Goal: Task Accomplishment & Management: Check status

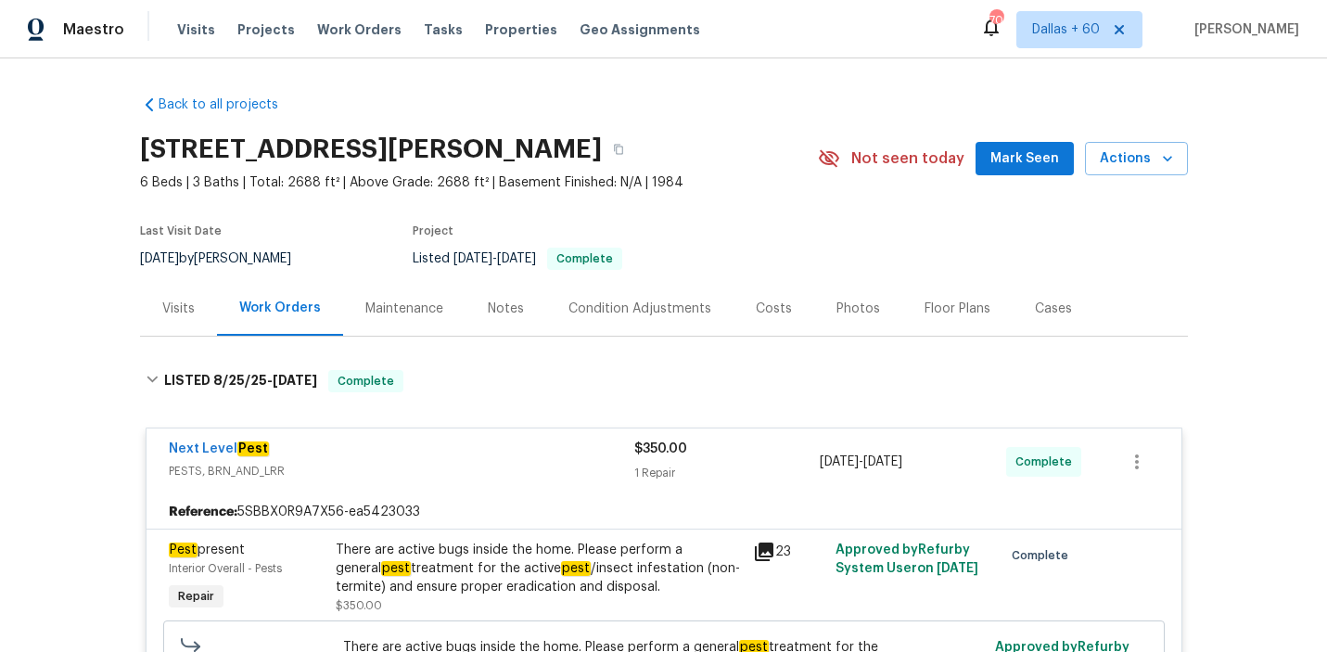
click at [350, 30] on span "Work Orders" at bounding box center [359, 29] width 84 height 19
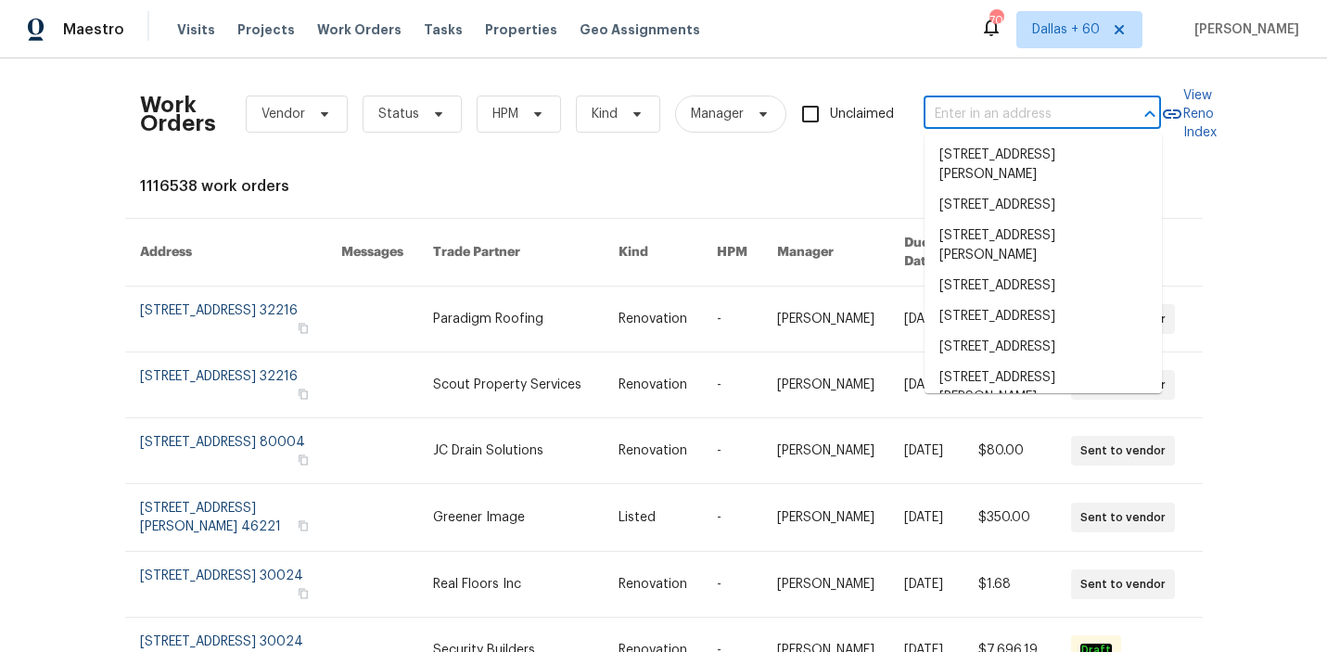
click at [982, 110] on input "text" at bounding box center [1015, 114] width 185 height 29
paste input "[STREET_ADDRESS][PERSON_NAME]"
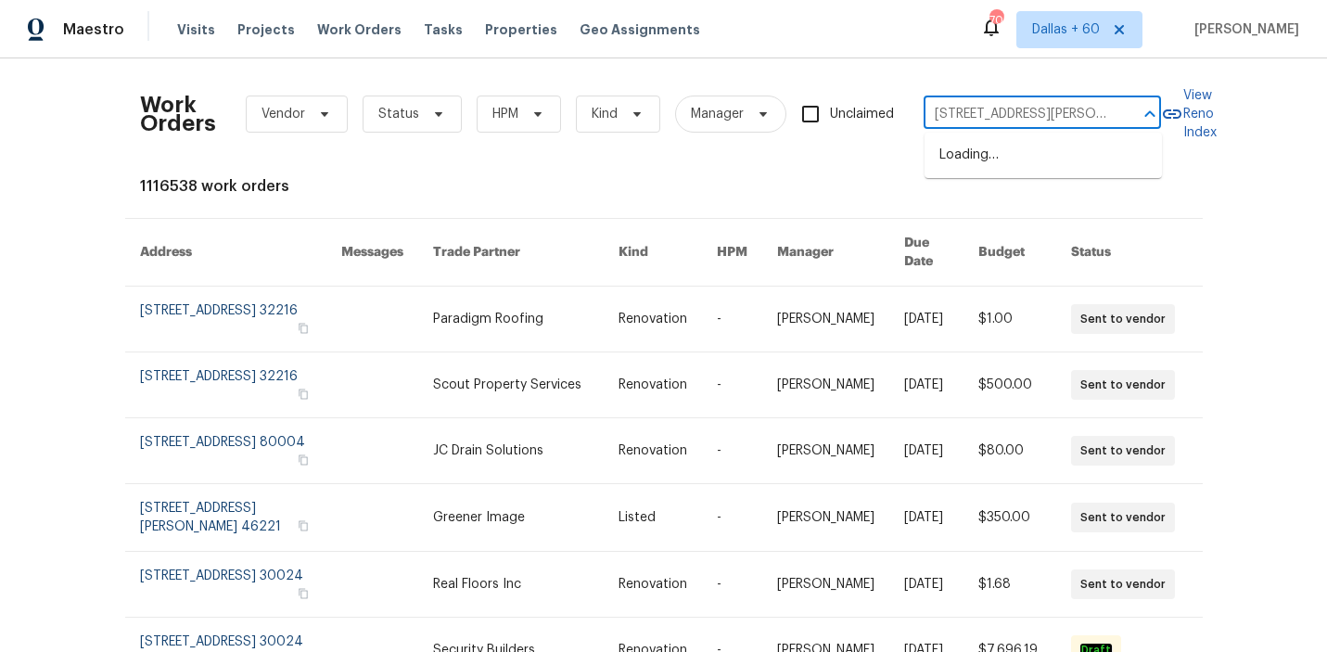
scroll to position [0, 57]
type input "[STREET_ADDRESS][PERSON_NAME]"
click at [997, 153] on li "[STREET_ADDRESS][PERSON_NAME]" at bounding box center [1042, 165] width 237 height 50
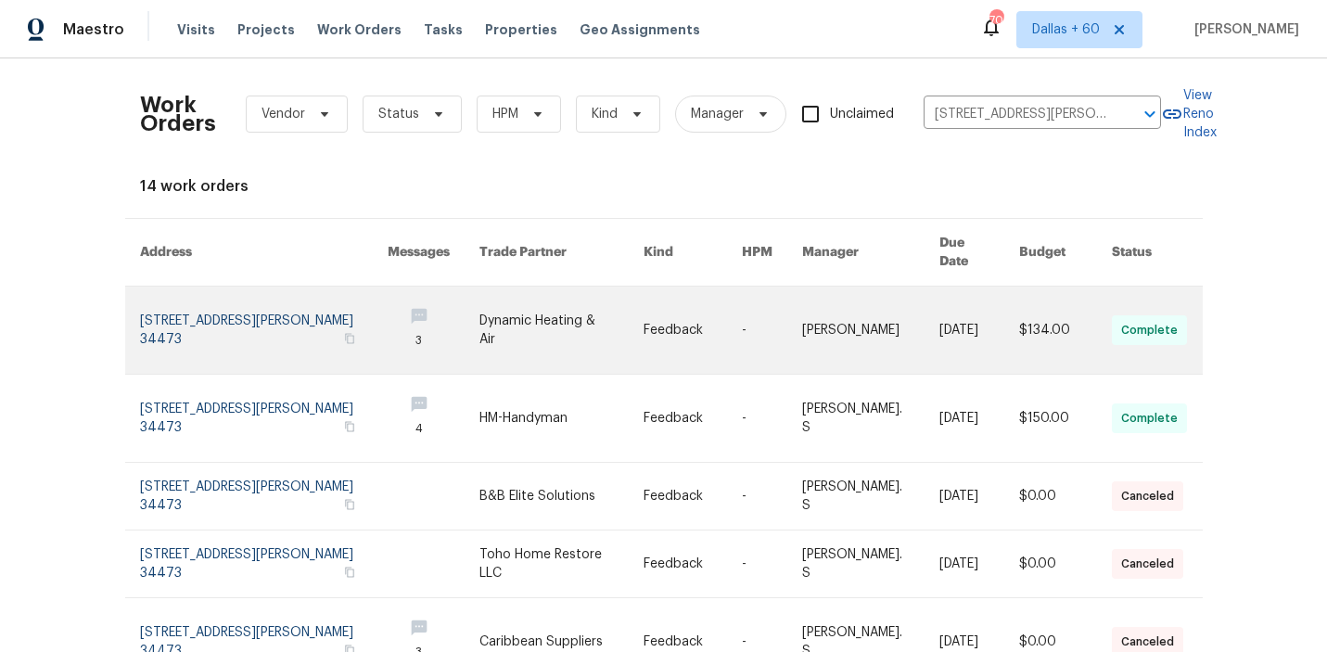
click at [626, 320] on link at bounding box center [560, 329] width 163 height 87
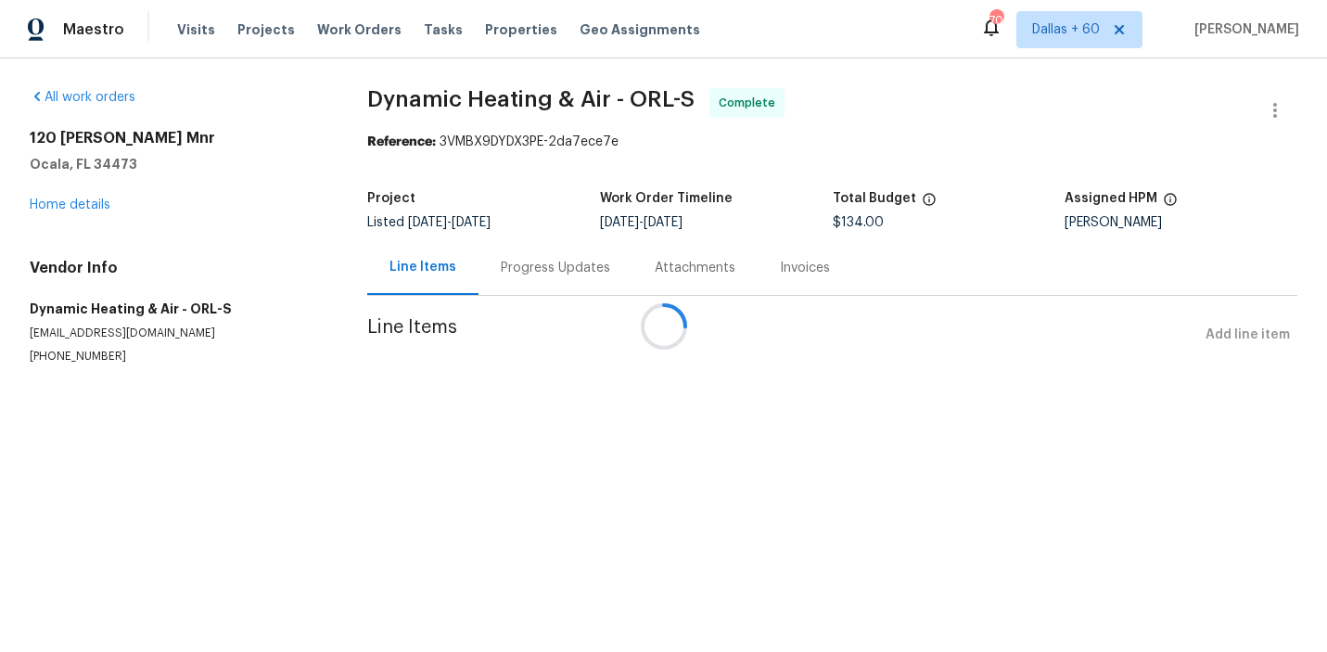
click at [90, 207] on div at bounding box center [663, 326] width 1327 height 652
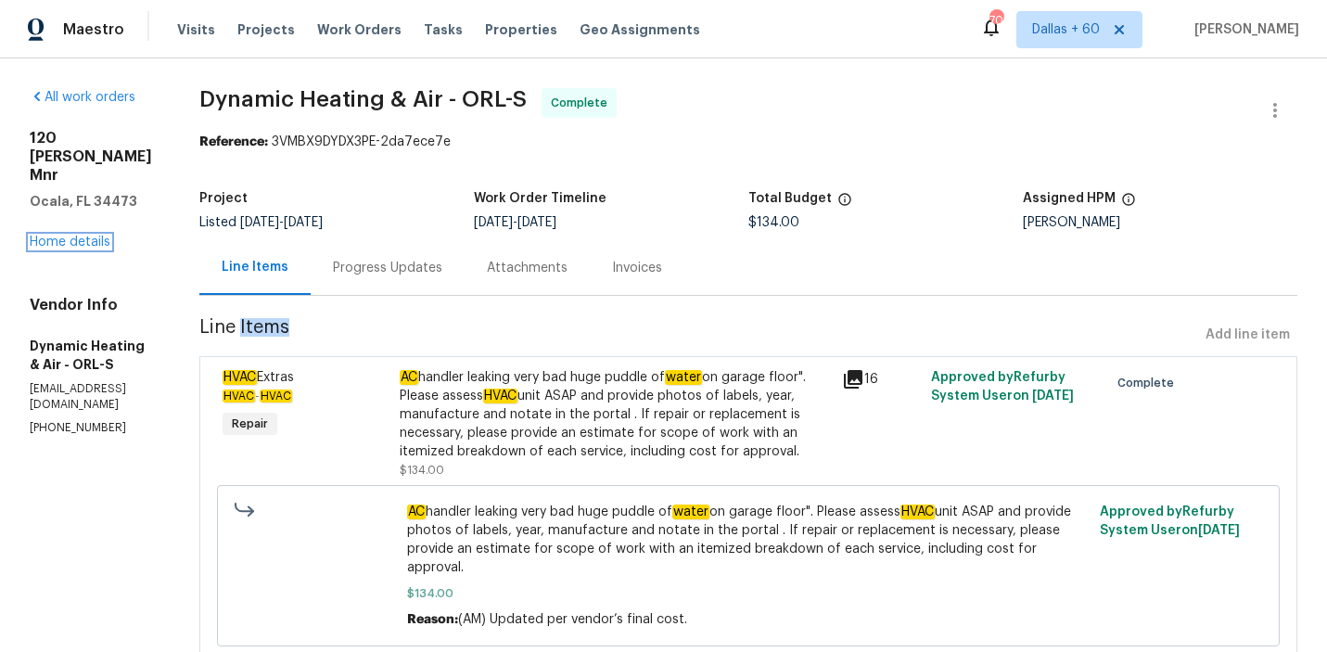
click at [90, 235] on link "Home details" at bounding box center [70, 241] width 81 height 13
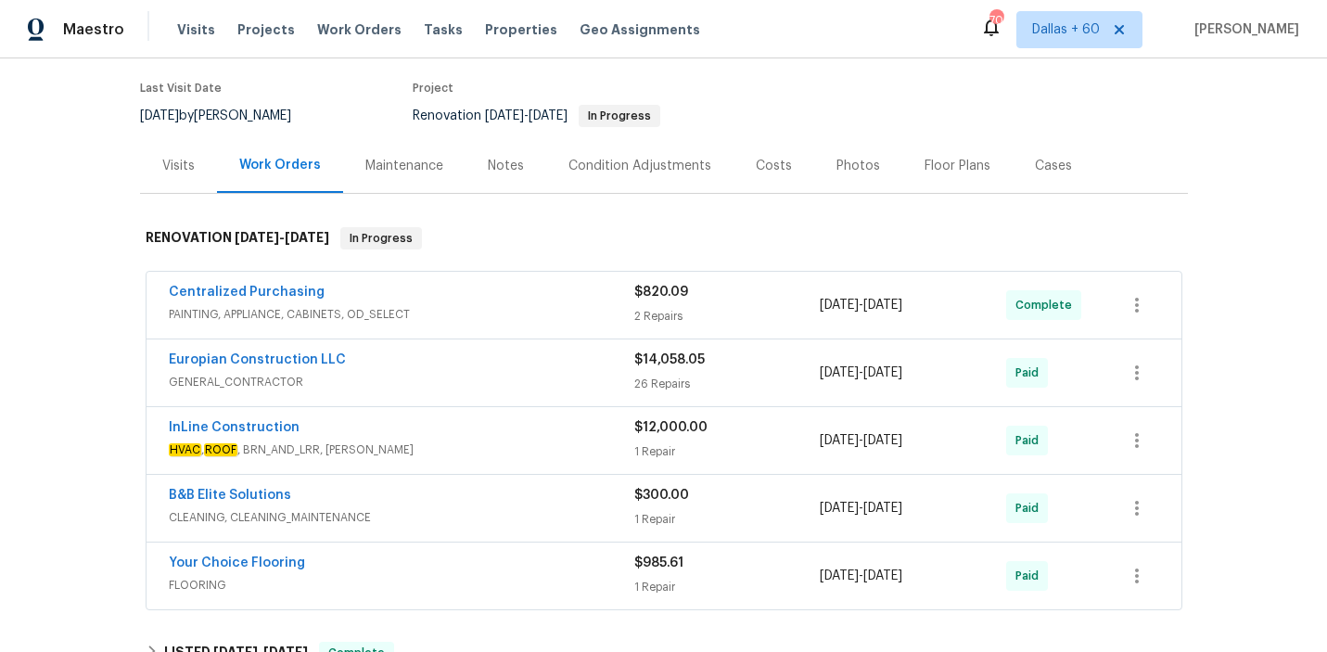
click at [545, 296] on div "Centralized Purchasing" at bounding box center [401, 294] width 465 height 22
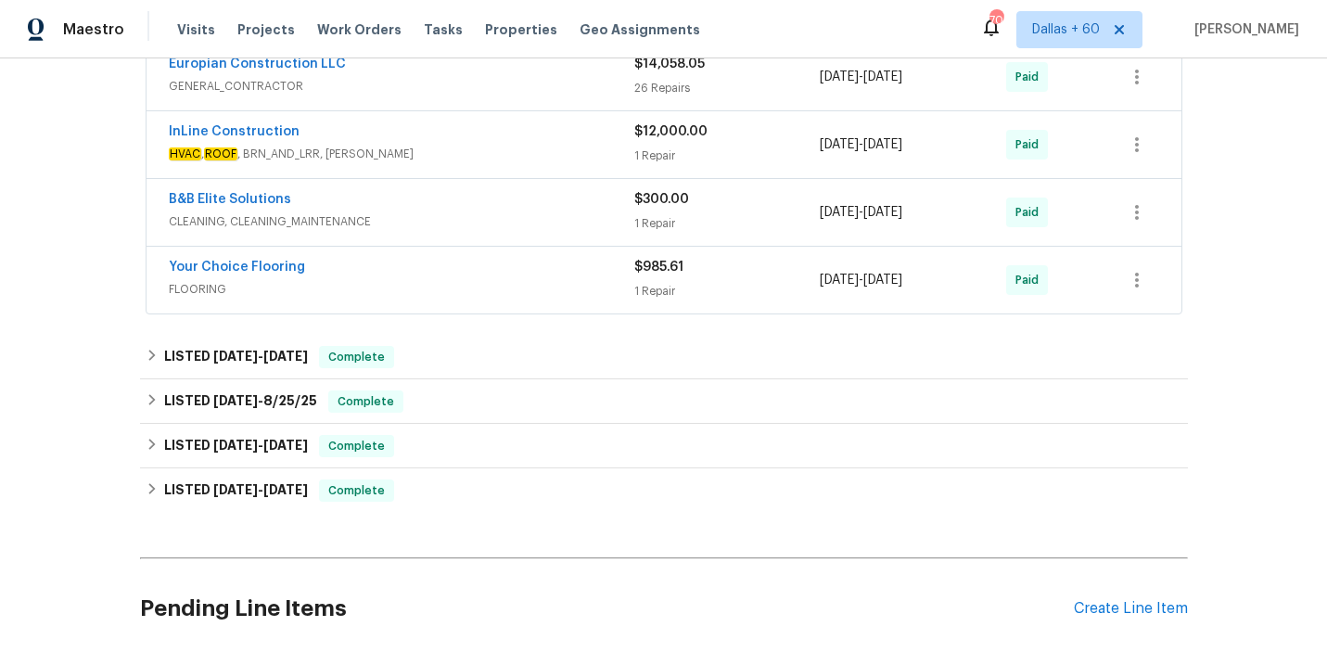
scroll to position [738, 0]
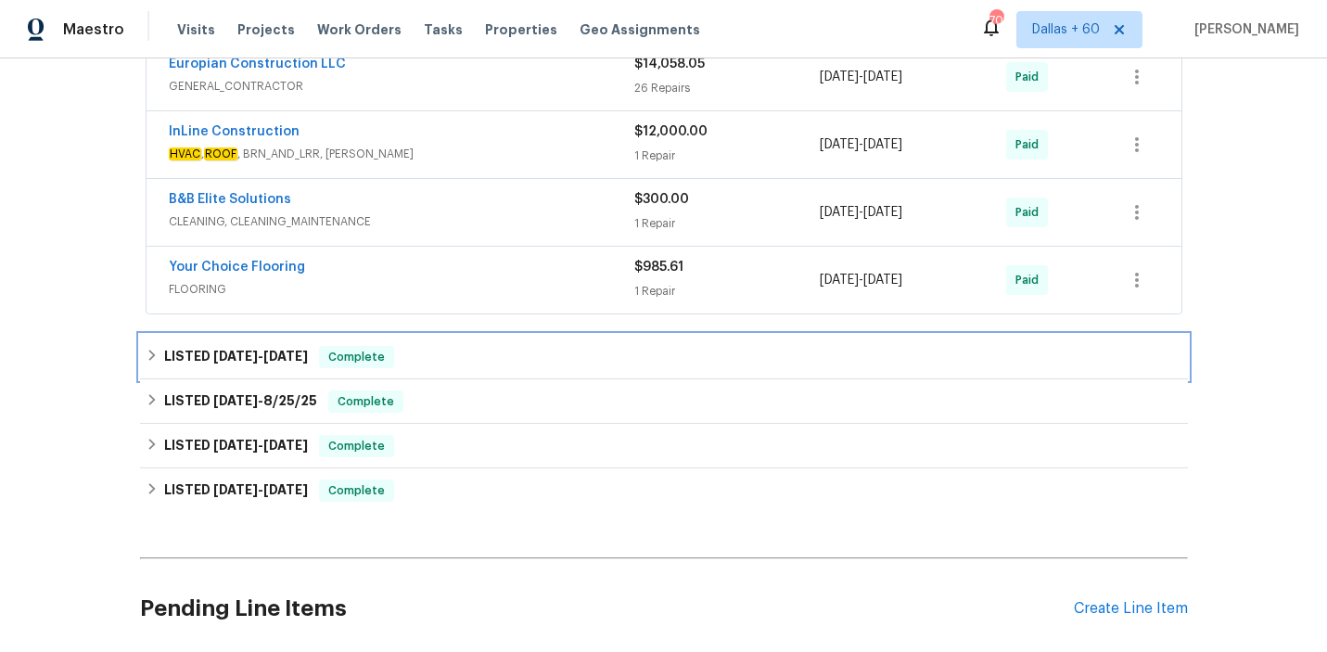
click at [531, 350] on div "LISTED [DATE] - [DATE] Complete" at bounding box center [664, 357] width 1036 height 22
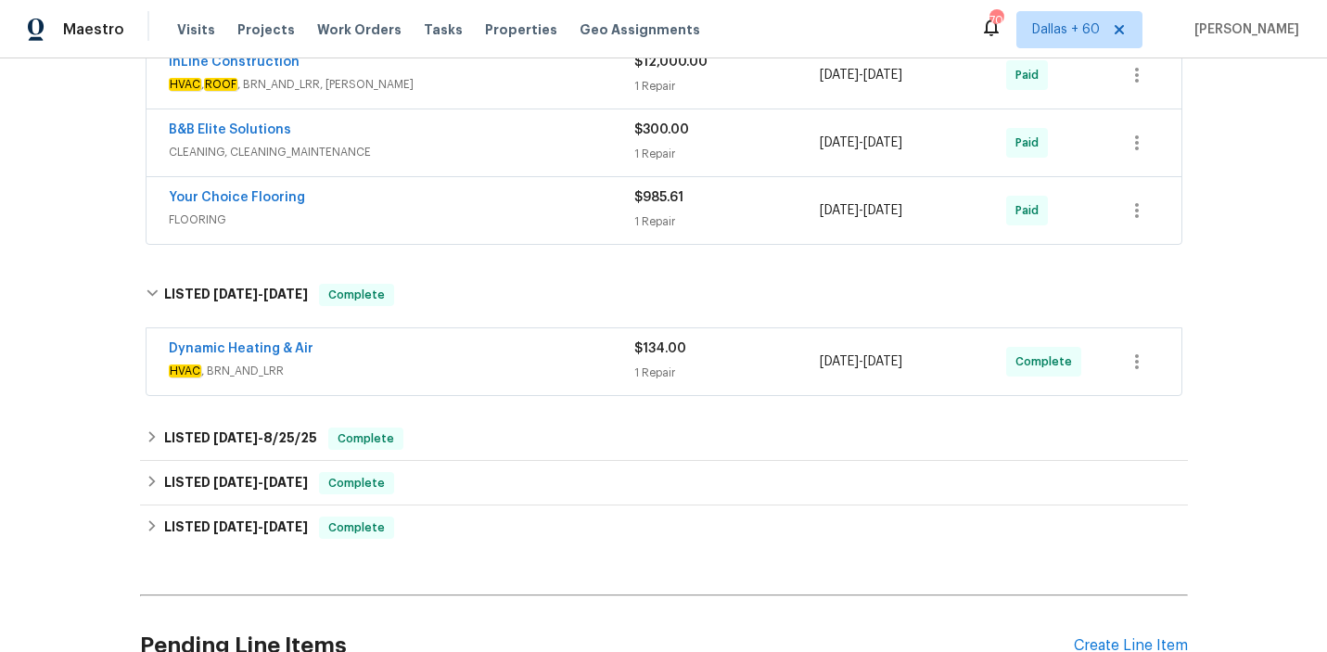
click at [531, 356] on div "Dynamic Heating & Air" at bounding box center [401, 350] width 465 height 22
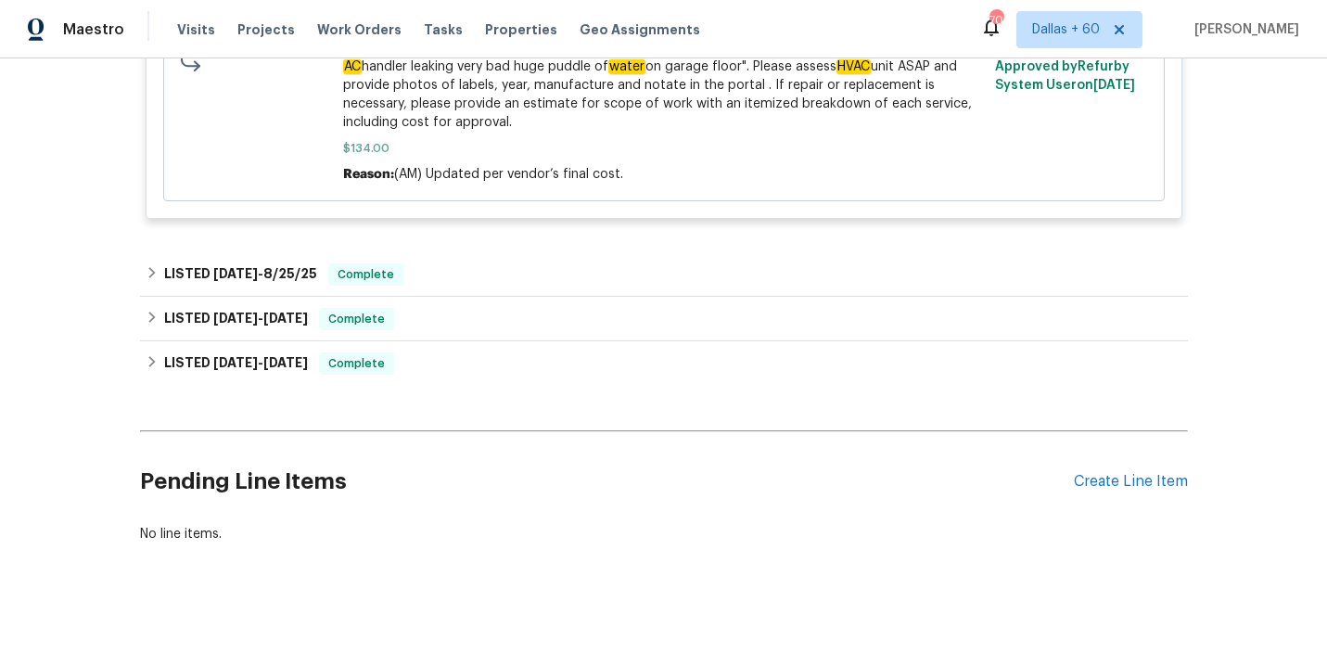
scroll to position [1341, 0]
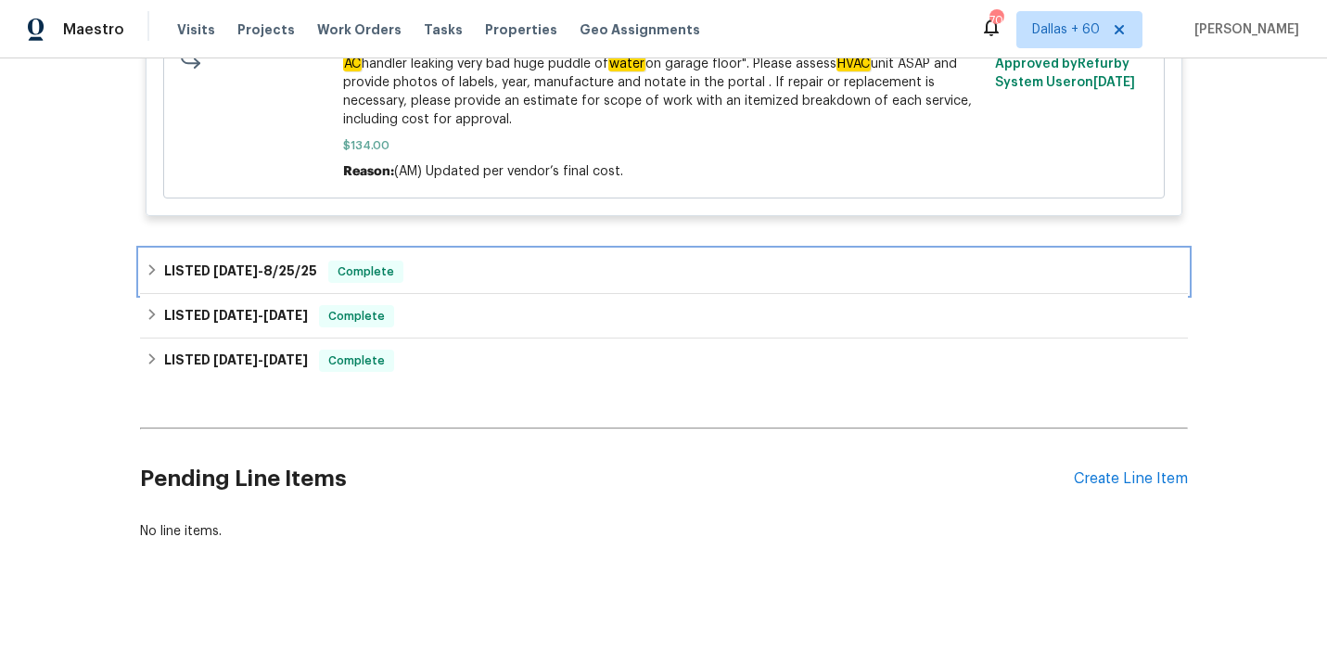
click at [526, 279] on div "LISTED [DATE] - [DATE] Complete" at bounding box center [664, 271] width 1048 height 44
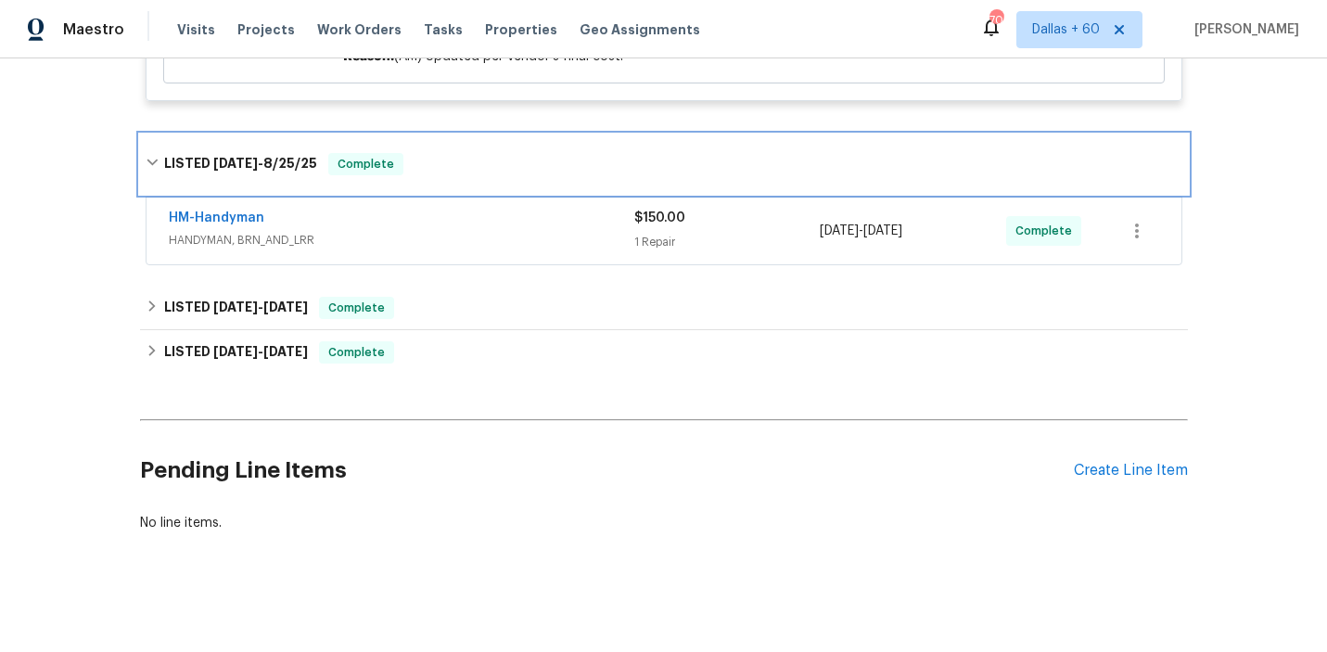
scroll to position [1483, 0]
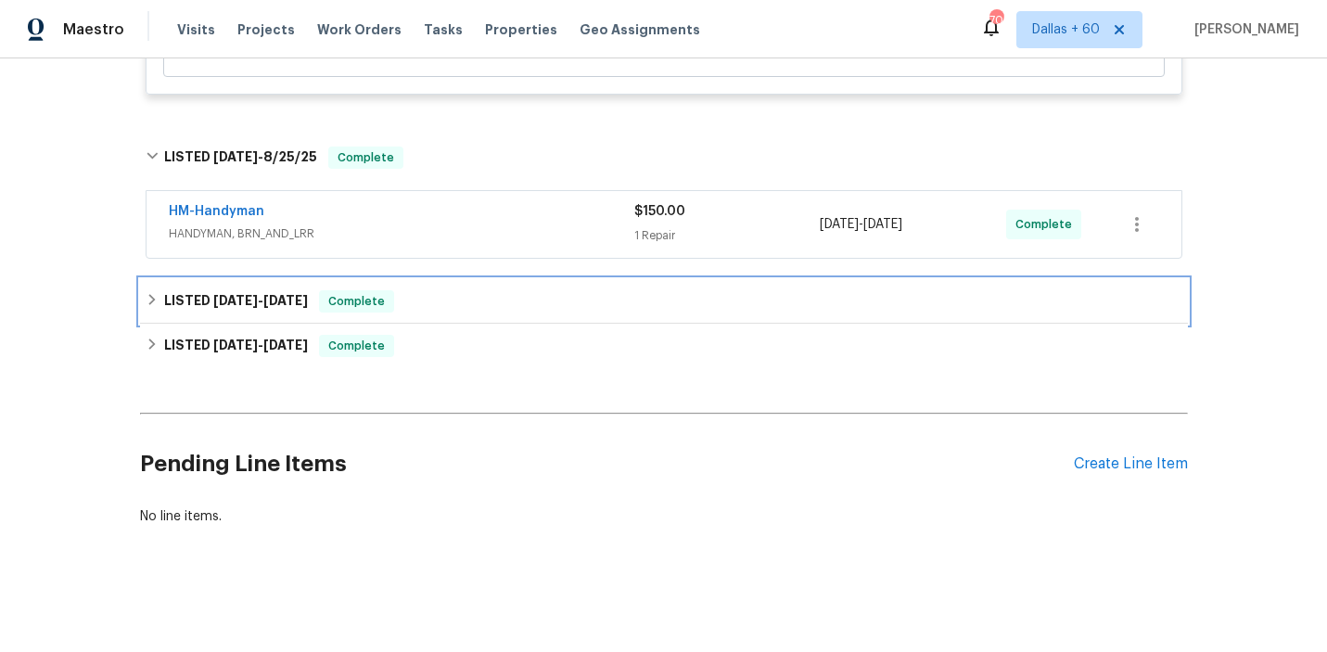
click at [526, 279] on div "LISTED [DATE] - [DATE] Complete" at bounding box center [664, 301] width 1048 height 44
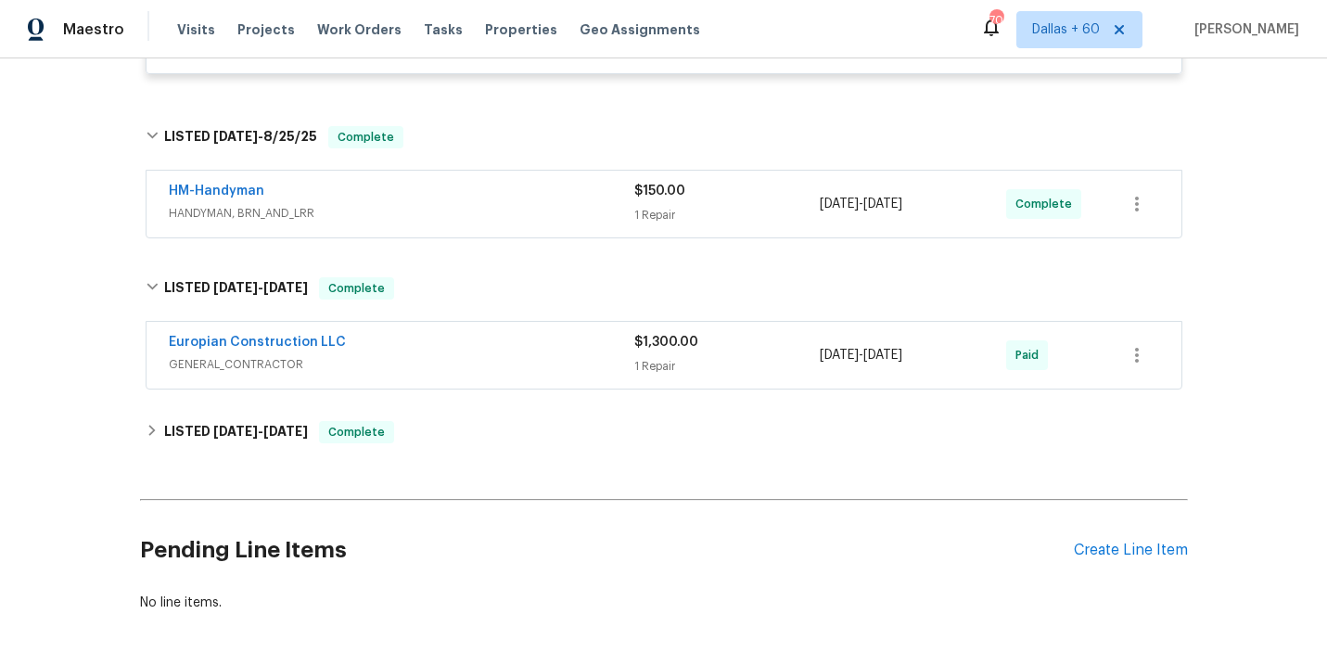
click at [530, 222] on span "HANDYMAN, BRN_AND_LRR" at bounding box center [401, 213] width 465 height 19
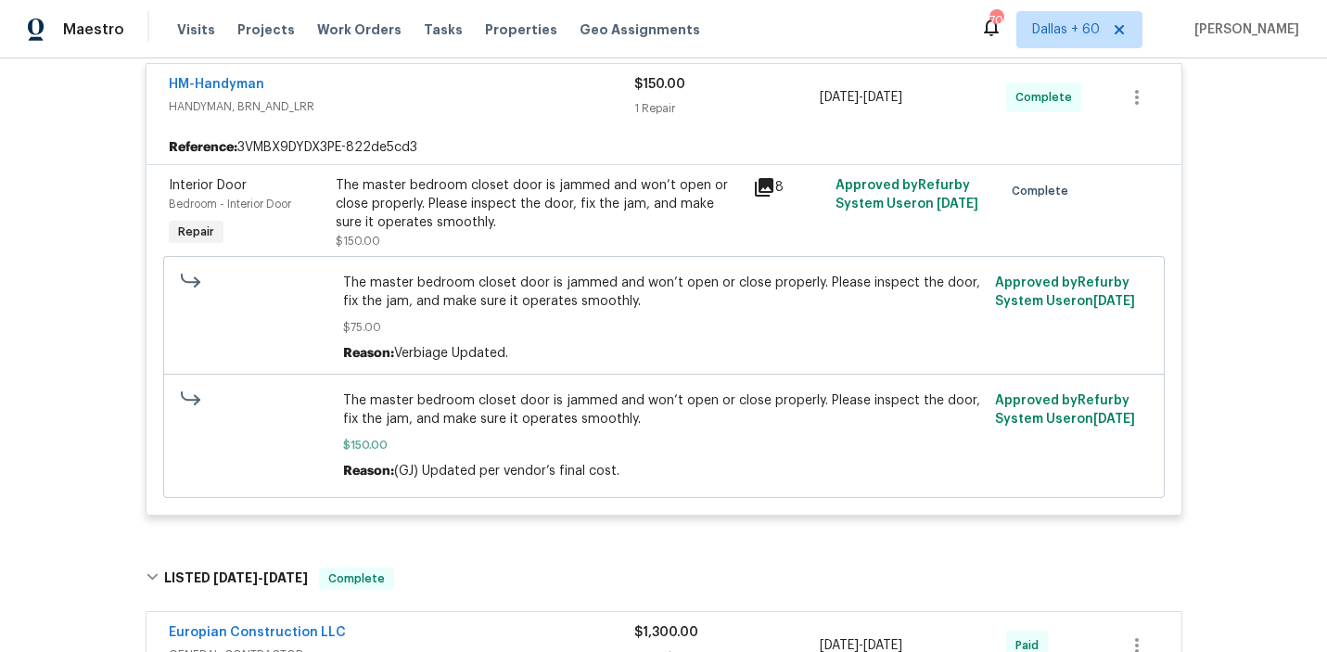
scroll to position [1648, 0]
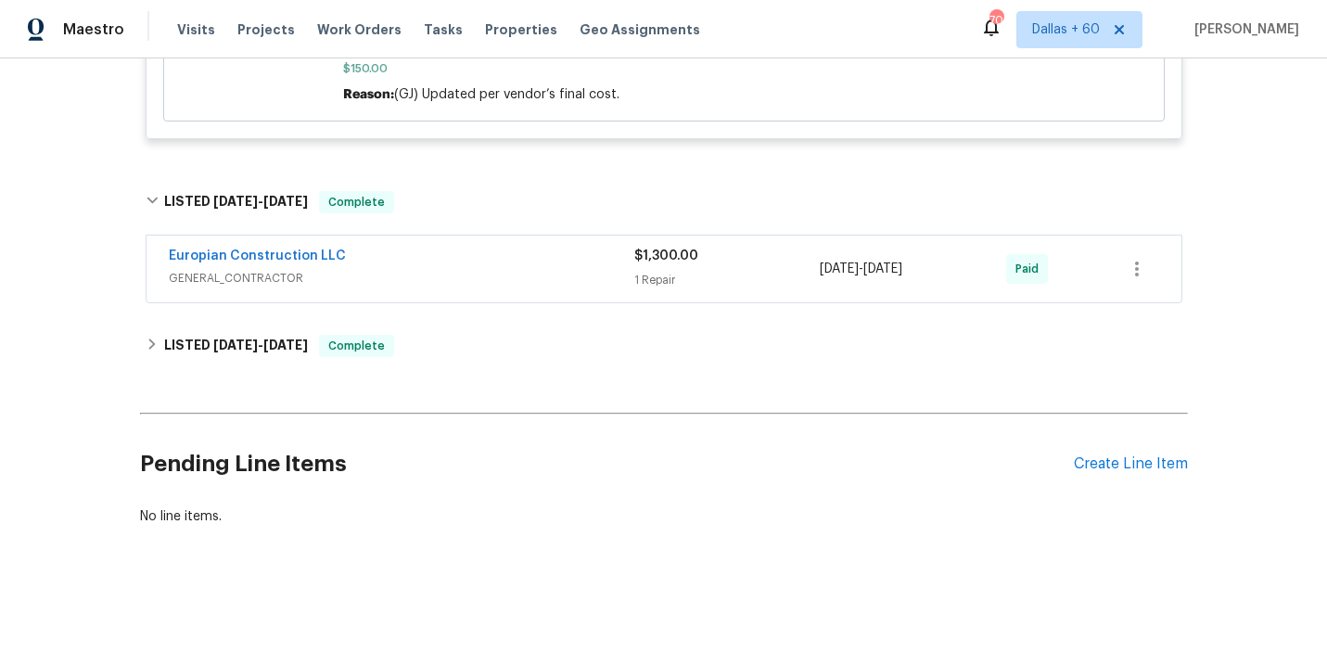
click at [447, 262] on div "Europian Construction LLC" at bounding box center [401, 258] width 465 height 22
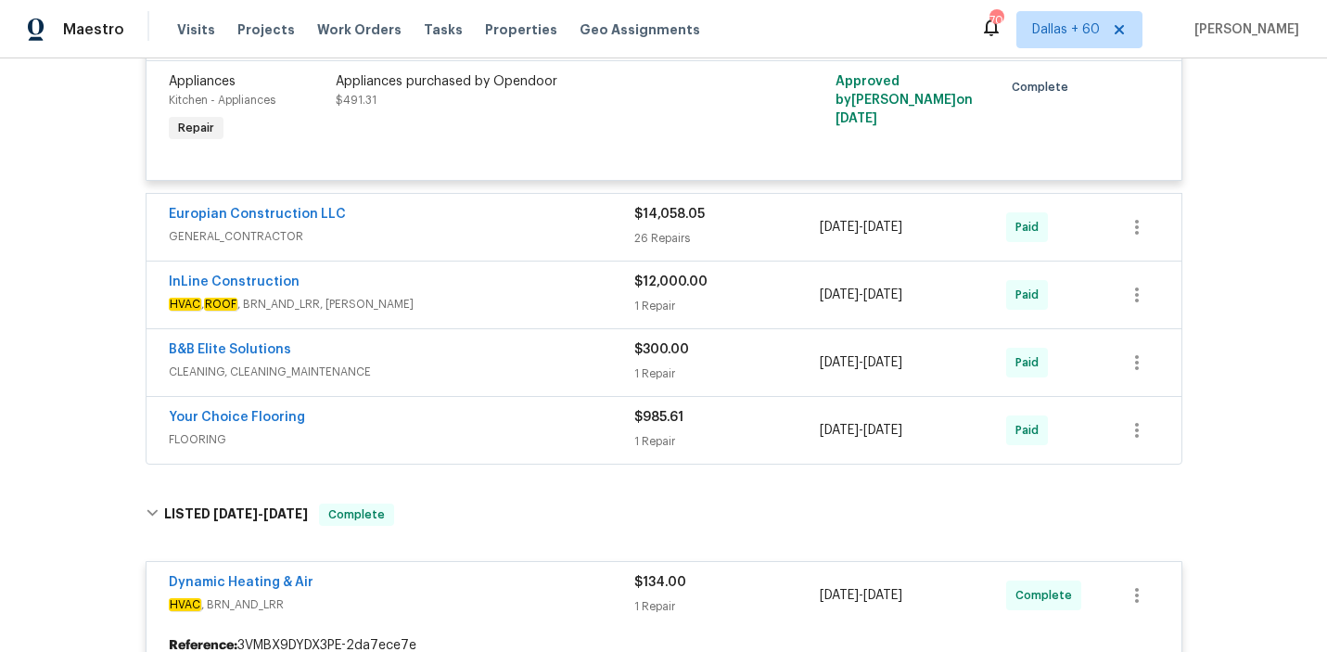
scroll to position [600, 0]
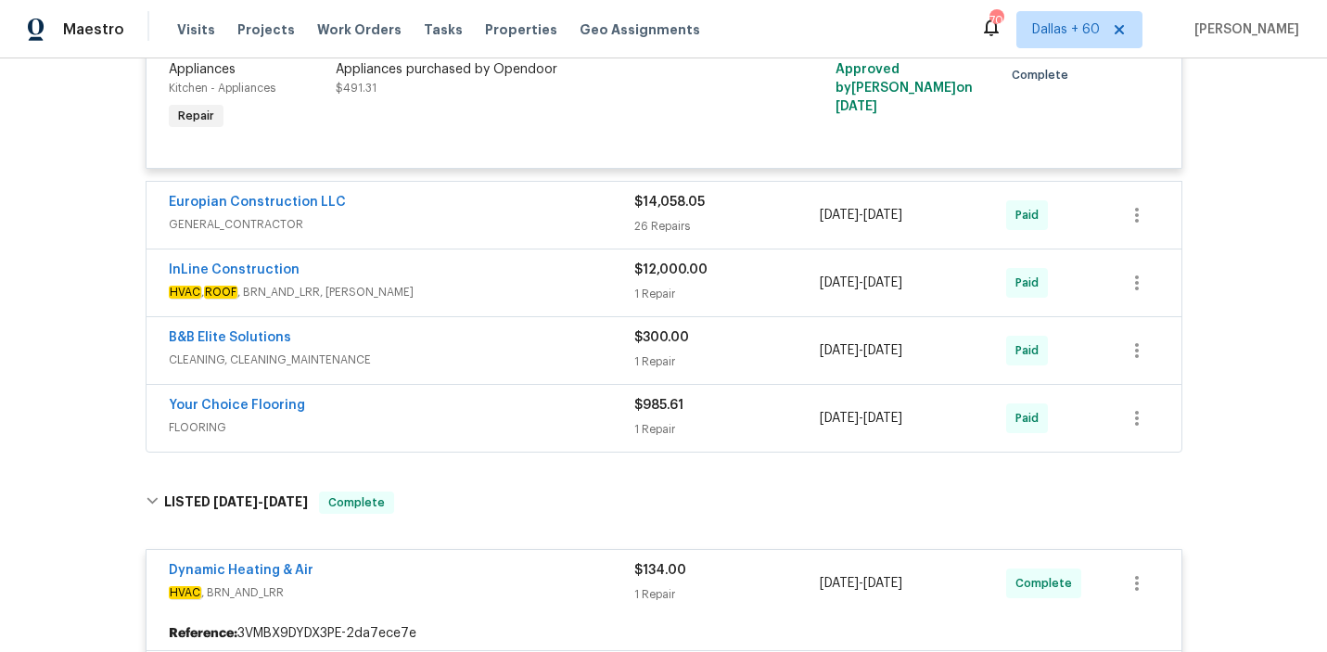
click at [501, 209] on div "Europian Construction LLC" at bounding box center [401, 204] width 465 height 22
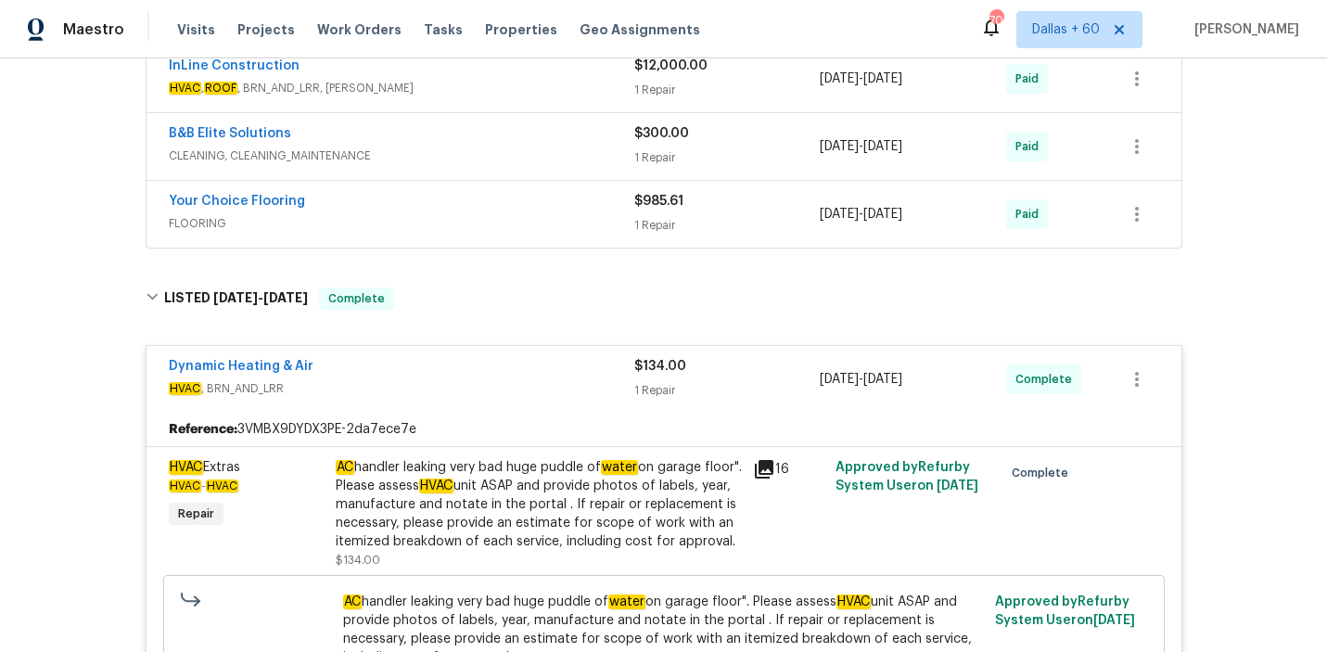
scroll to position [4705, 0]
click at [507, 213] on div "Your Choice Flooring" at bounding box center [401, 202] width 465 height 22
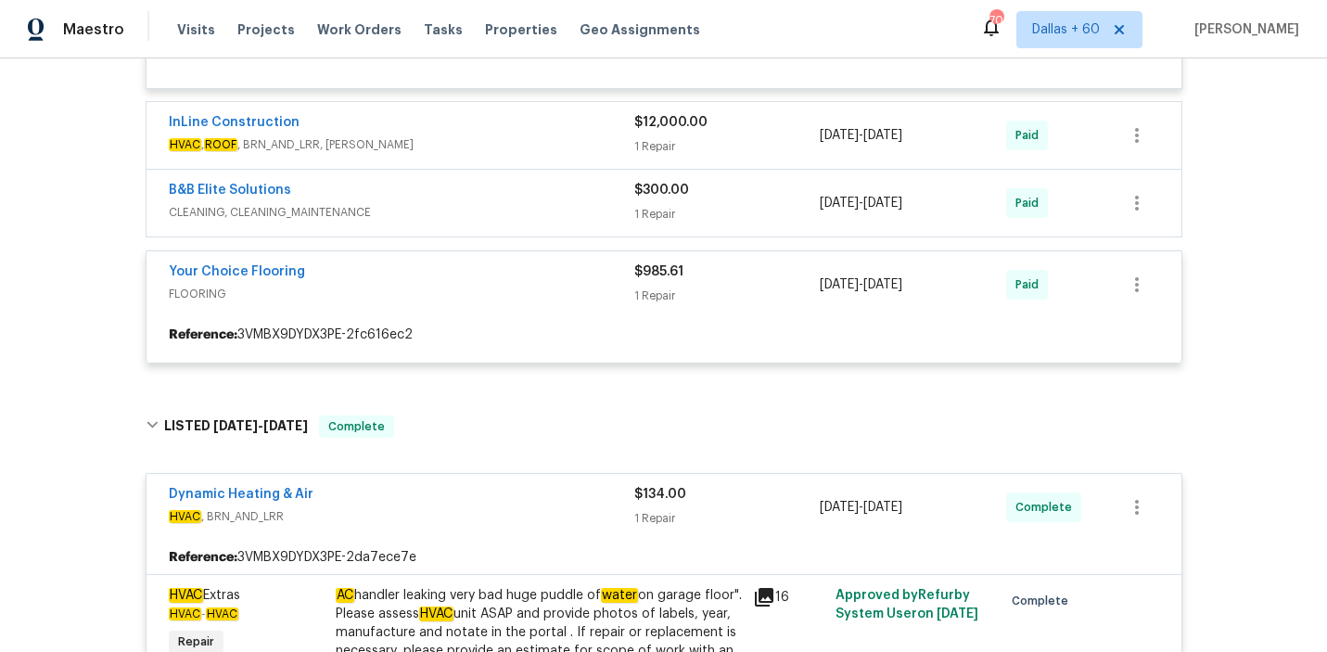
scroll to position [4637, 0]
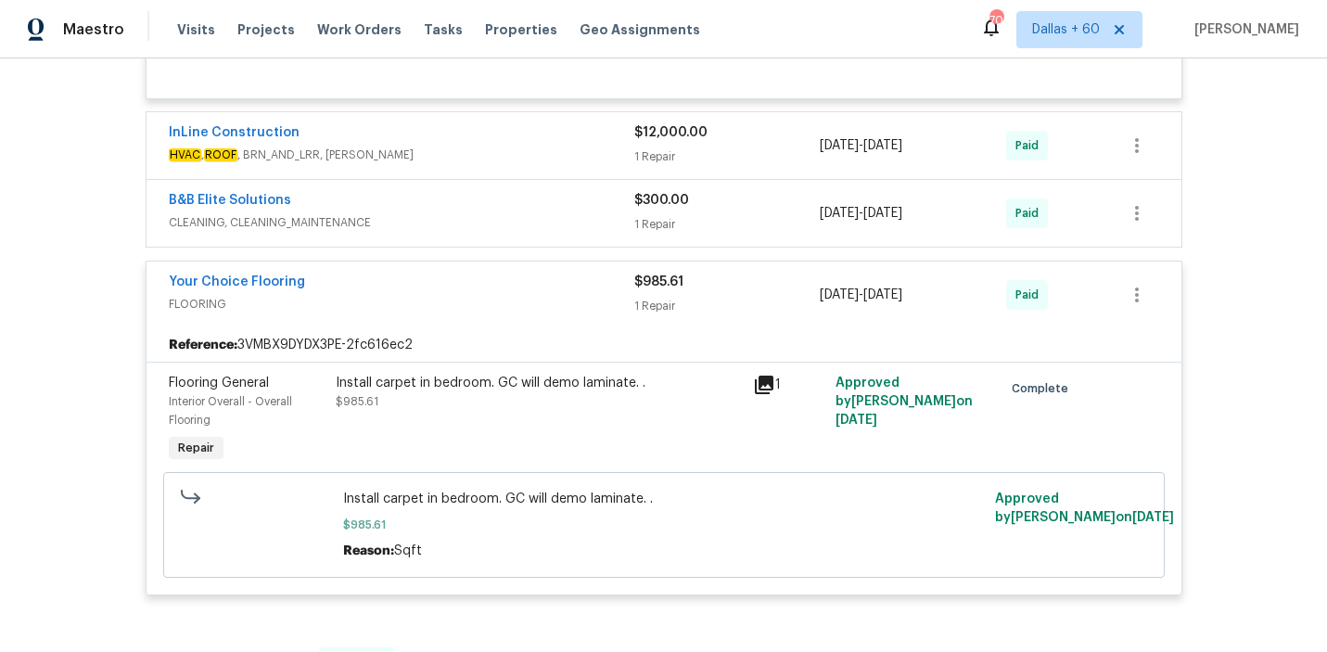
click at [507, 232] on span "CLEANING, CLEANING_MAINTENANCE" at bounding box center [401, 222] width 465 height 19
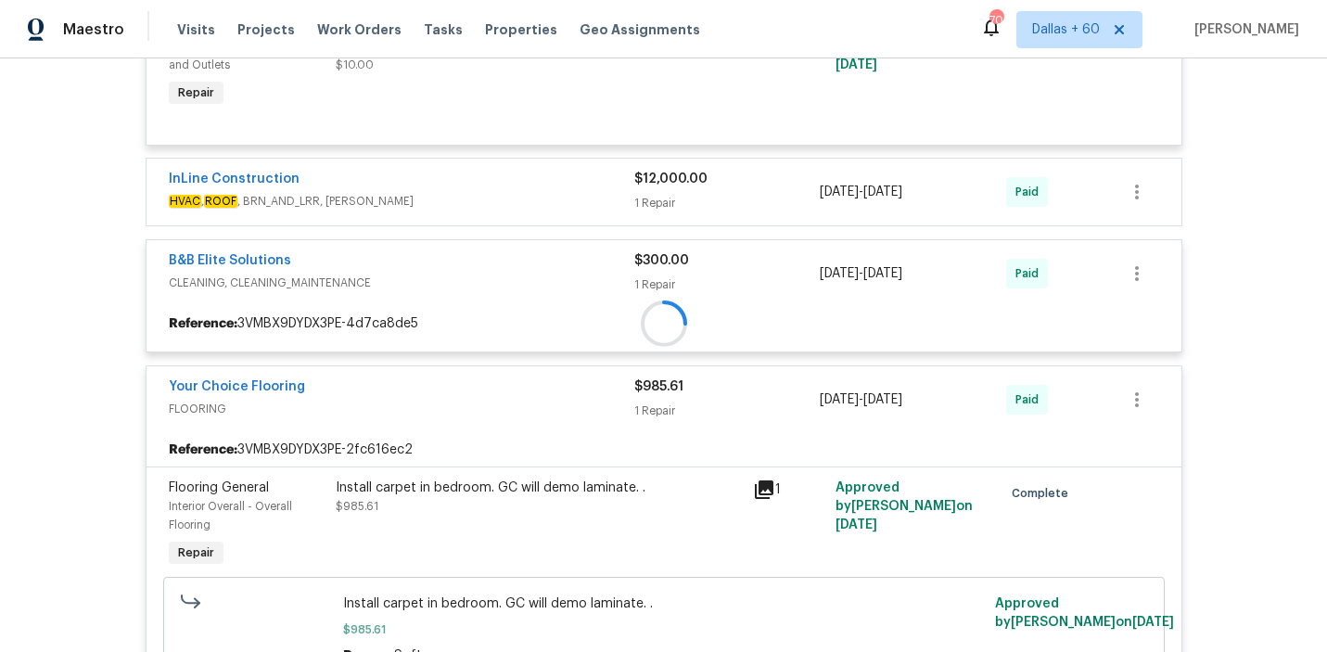
scroll to position [4570, 0]
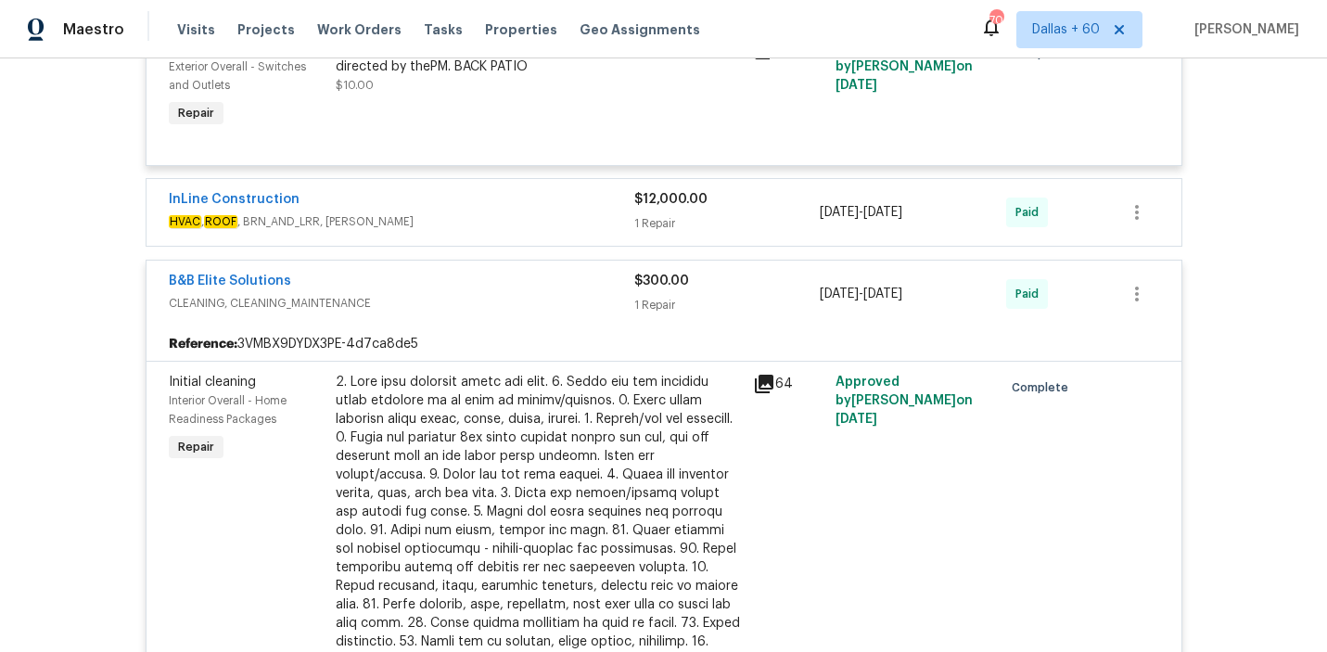
click at [506, 231] on span "HVAC , ROOF , BRN_AND_LRR, [PERSON_NAME]" at bounding box center [401, 221] width 465 height 19
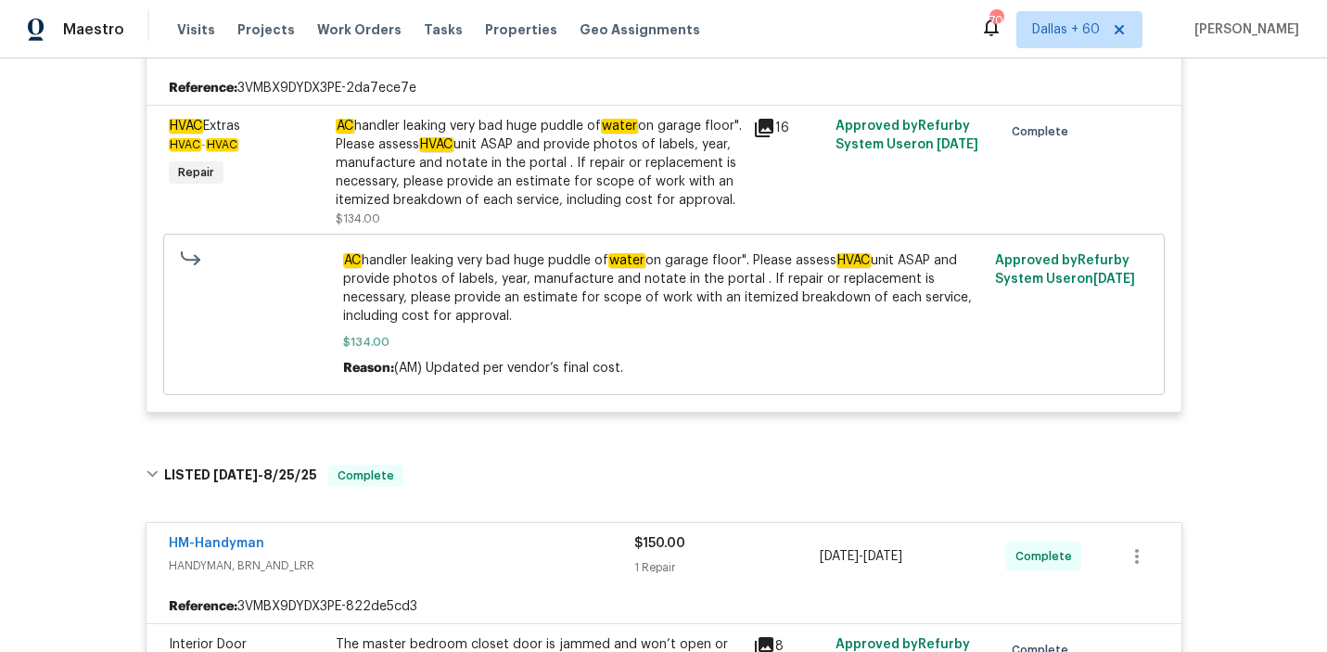
scroll to position [6102, 0]
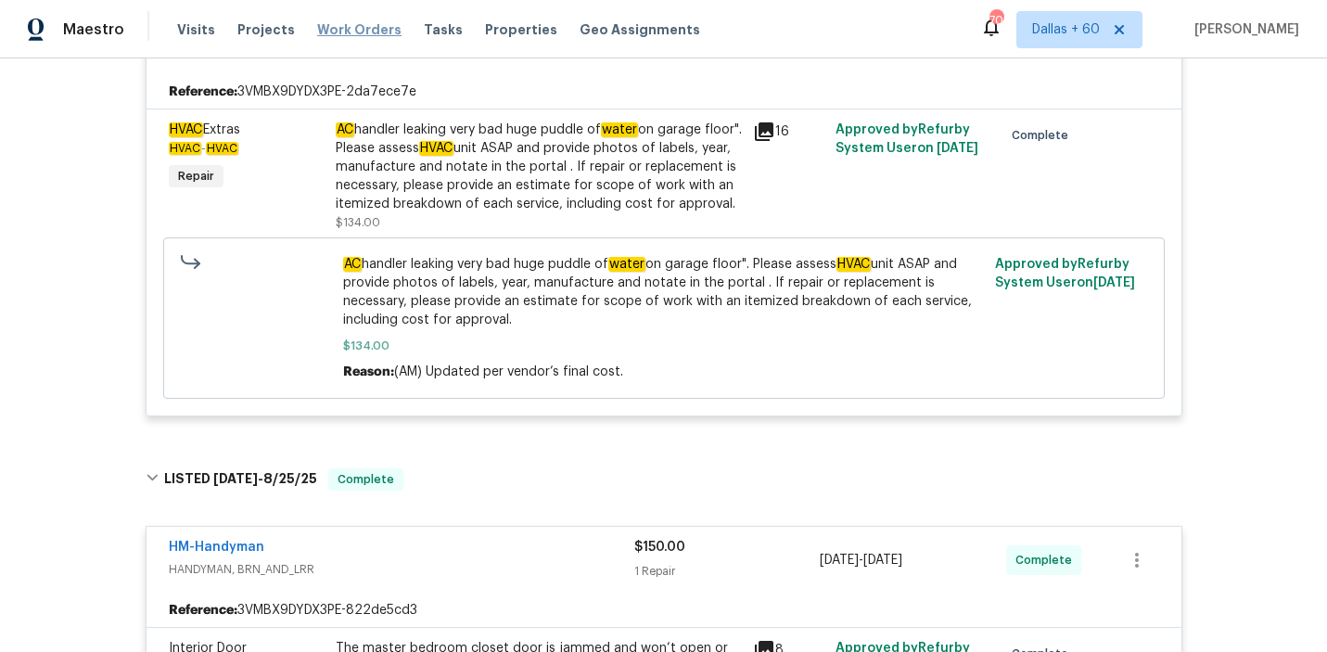
click at [353, 31] on span "Work Orders" at bounding box center [359, 29] width 84 height 19
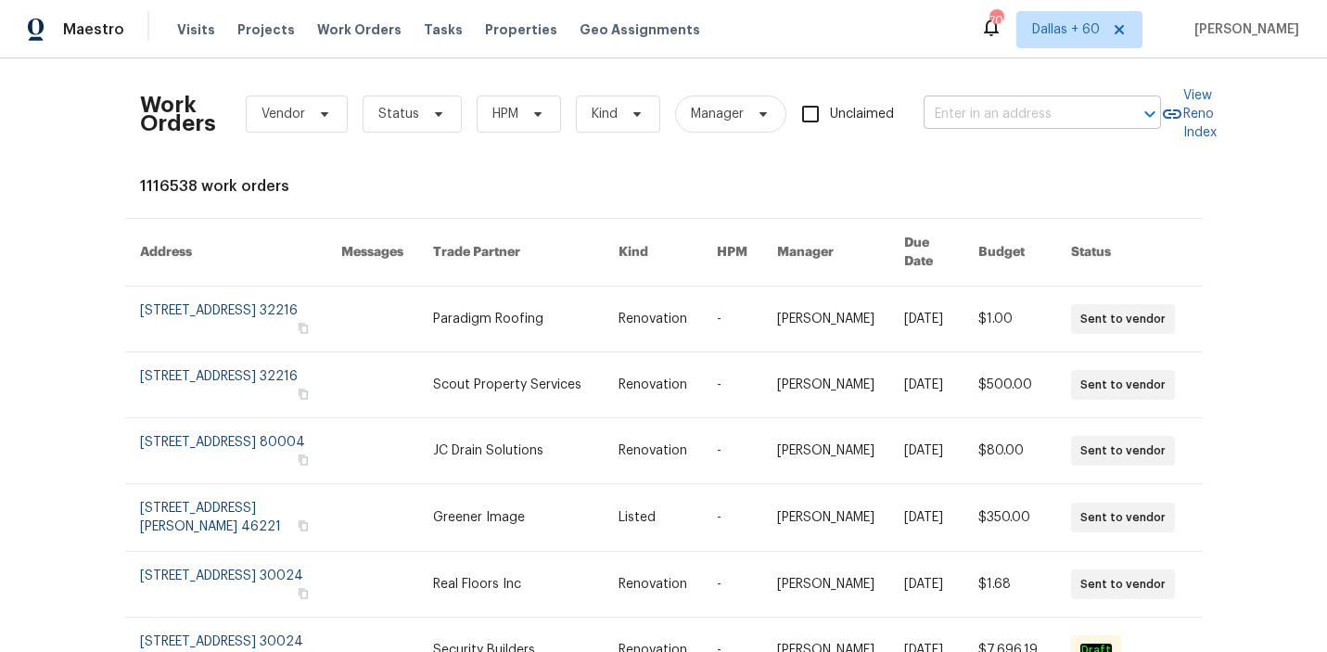
click at [975, 117] on input "text" at bounding box center [1015, 114] width 185 height 29
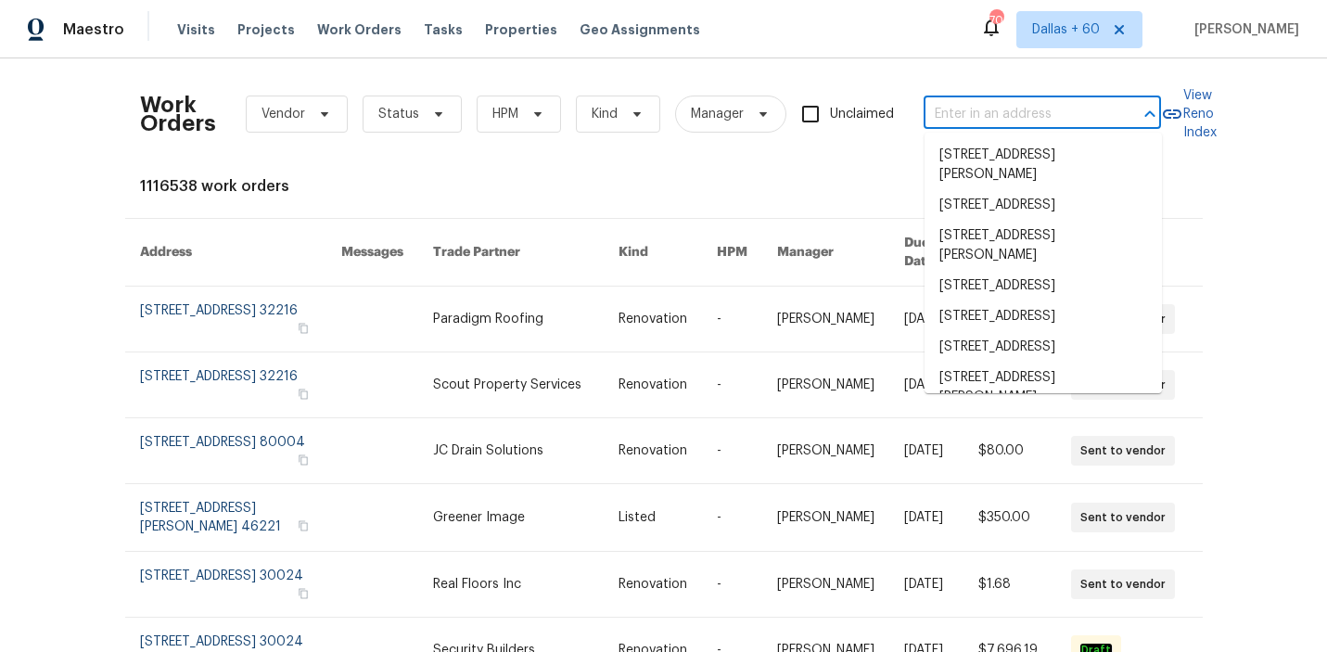
paste input "[STREET_ADDRESS]"
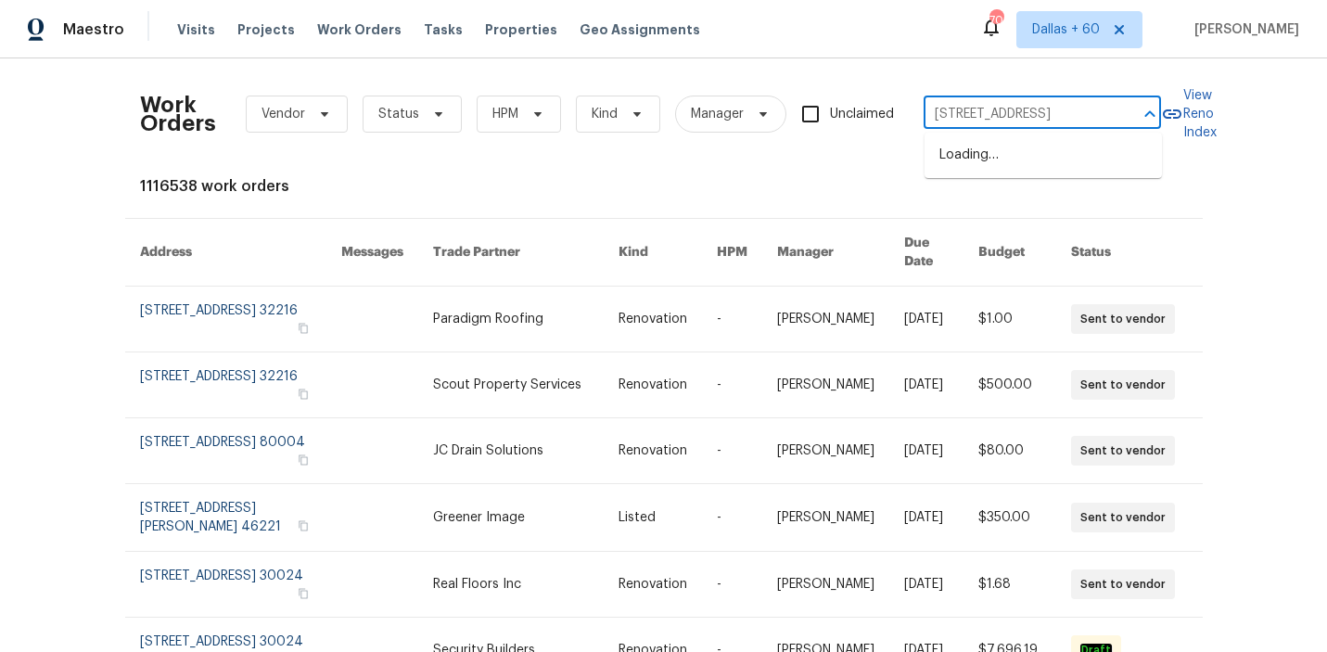
scroll to position [0, 67]
type input "[STREET_ADDRESS]"
click at [978, 159] on li "[STREET_ADDRESS]" at bounding box center [1042, 155] width 237 height 31
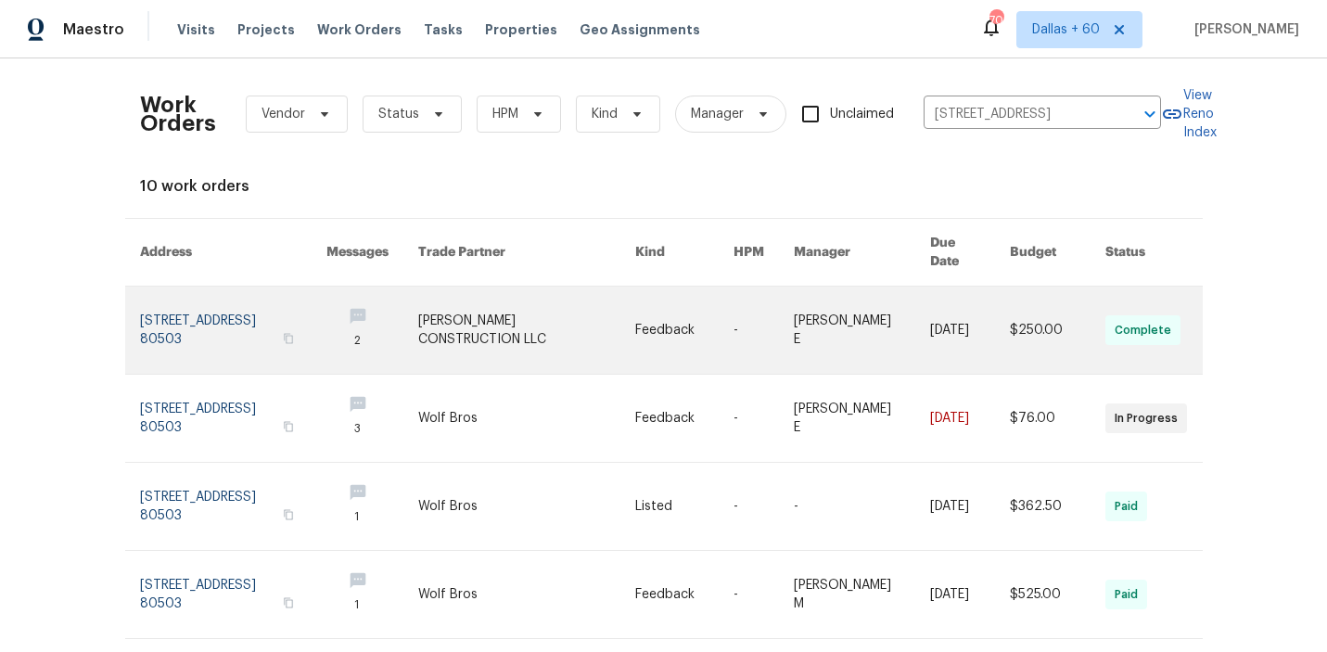
click at [498, 337] on link at bounding box center [526, 329] width 217 height 87
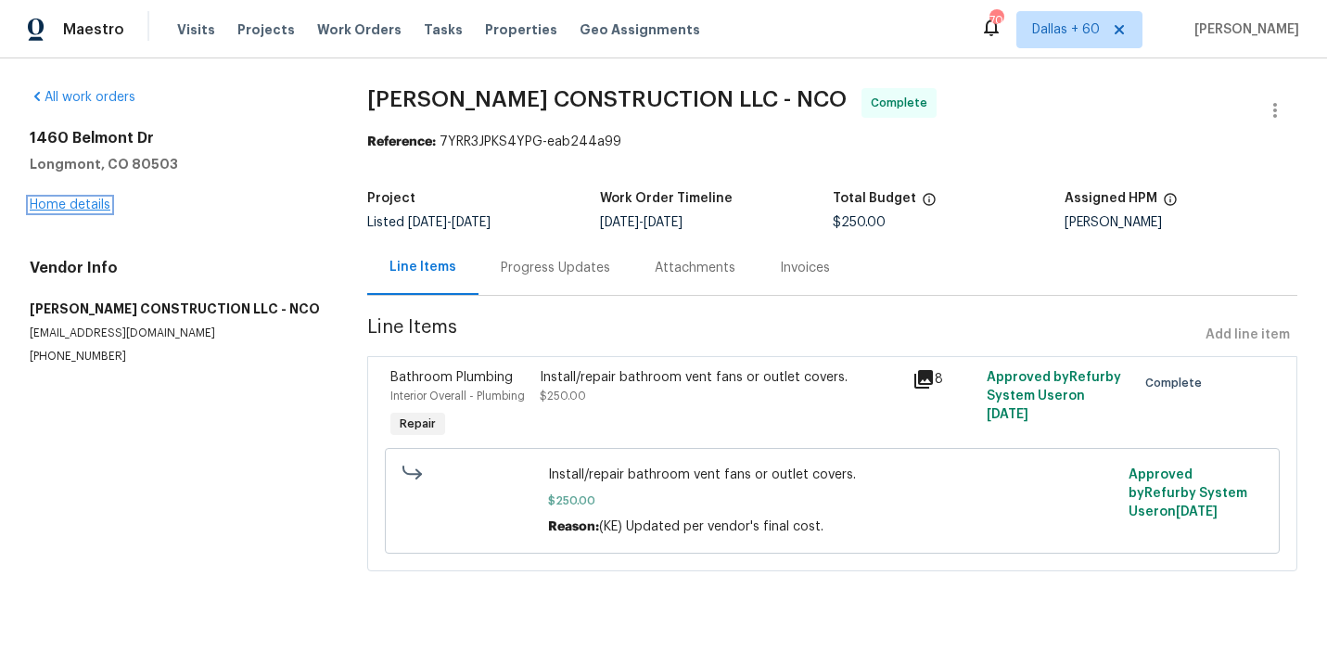
click at [70, 202] on link "Home details" at bounding box center [70, 204] width 81 height 13
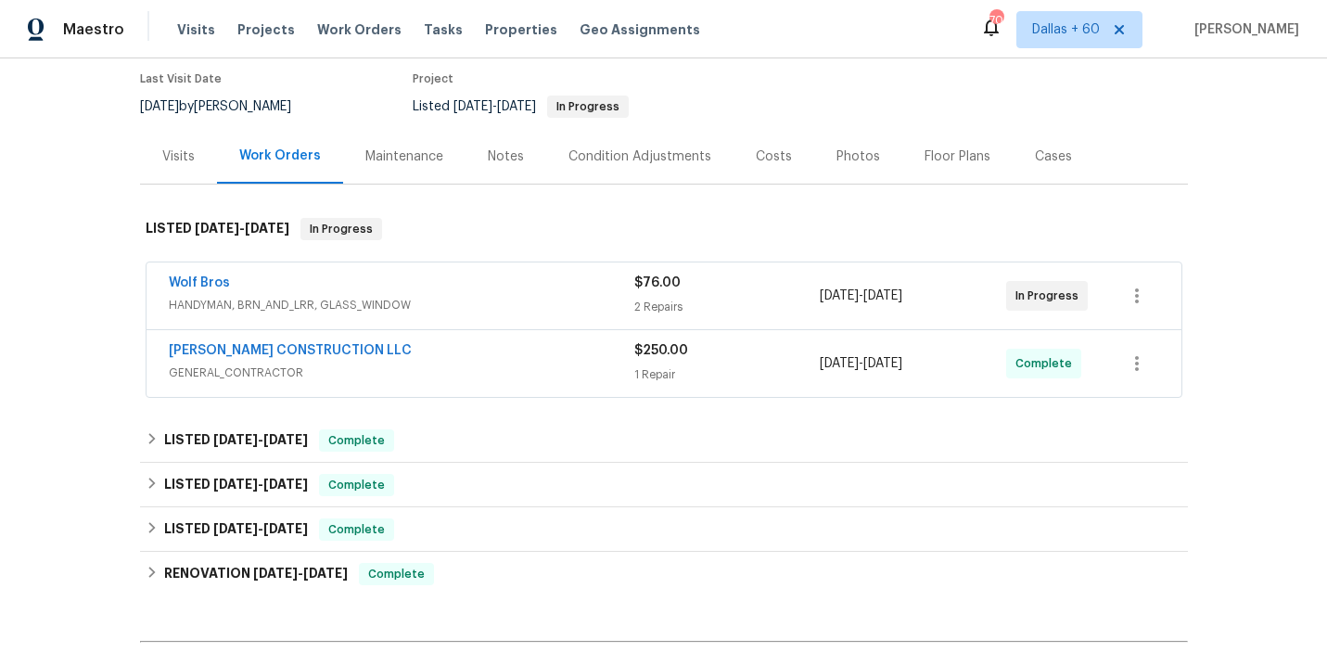
scroll to position [152, 0]
click at [485, 296] on span "HANDYMAN, BRN_AND_LRR, GLASS_WINDOW" at bounding box center [401, 305] width 465 height 19
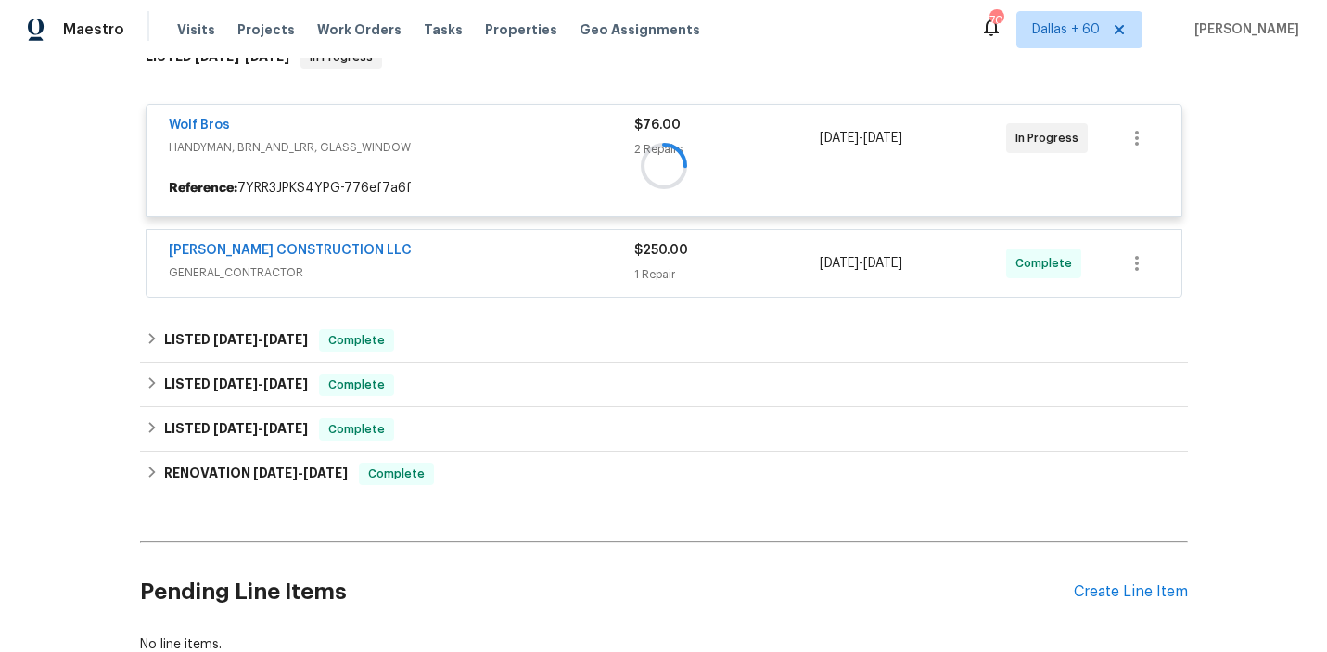
scroll to position [323, 0]
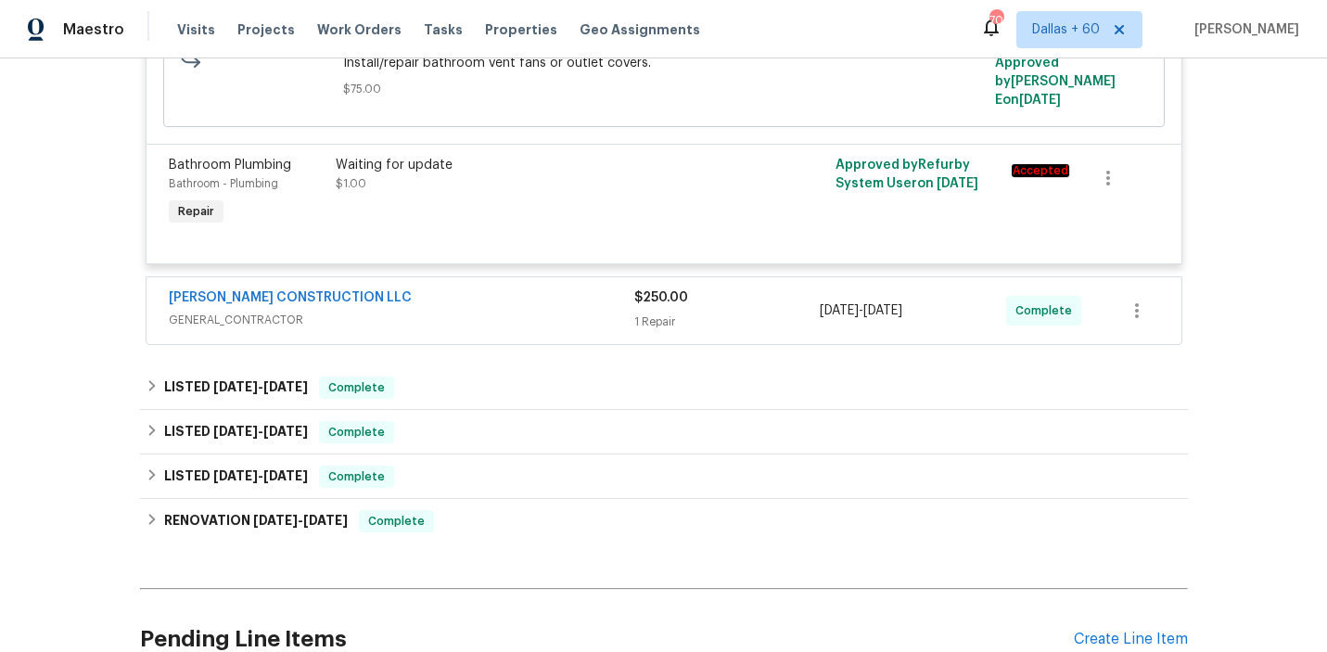
click at [485, 296] on div "[PERSON_NAME] CONSTRUCTION LLC" at bounding box center [401, 299] width 465 height 22
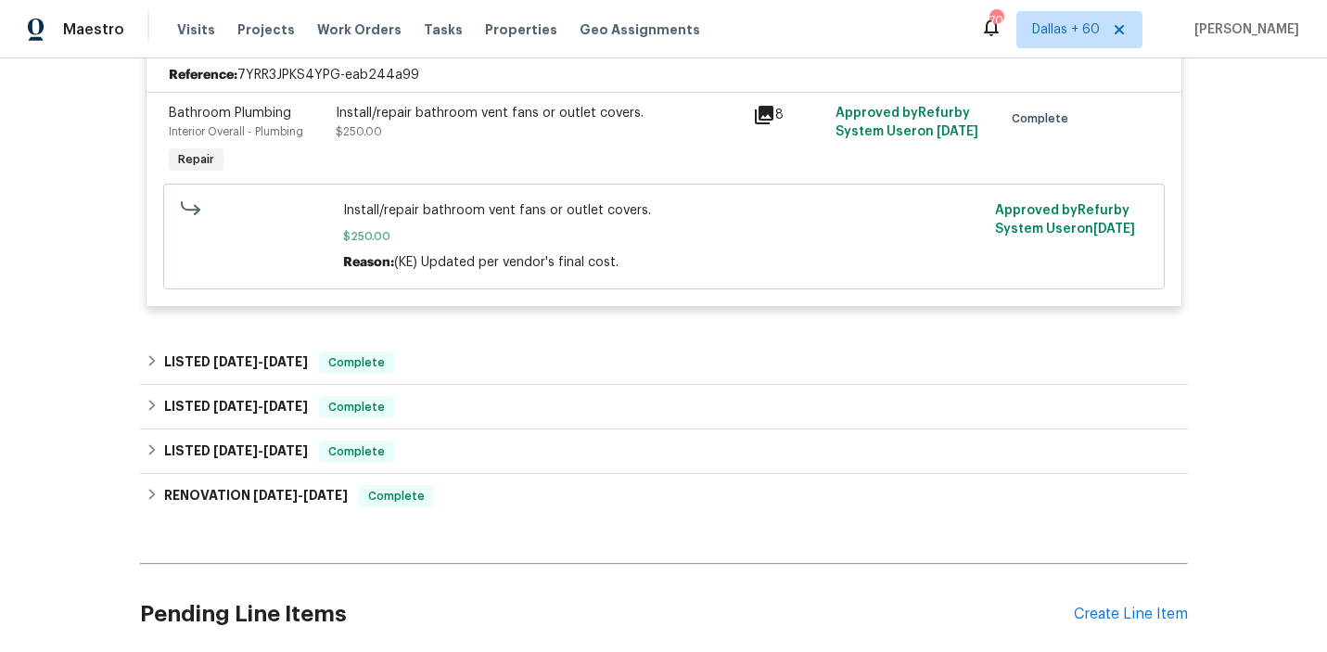
scroll to position [873, 0]
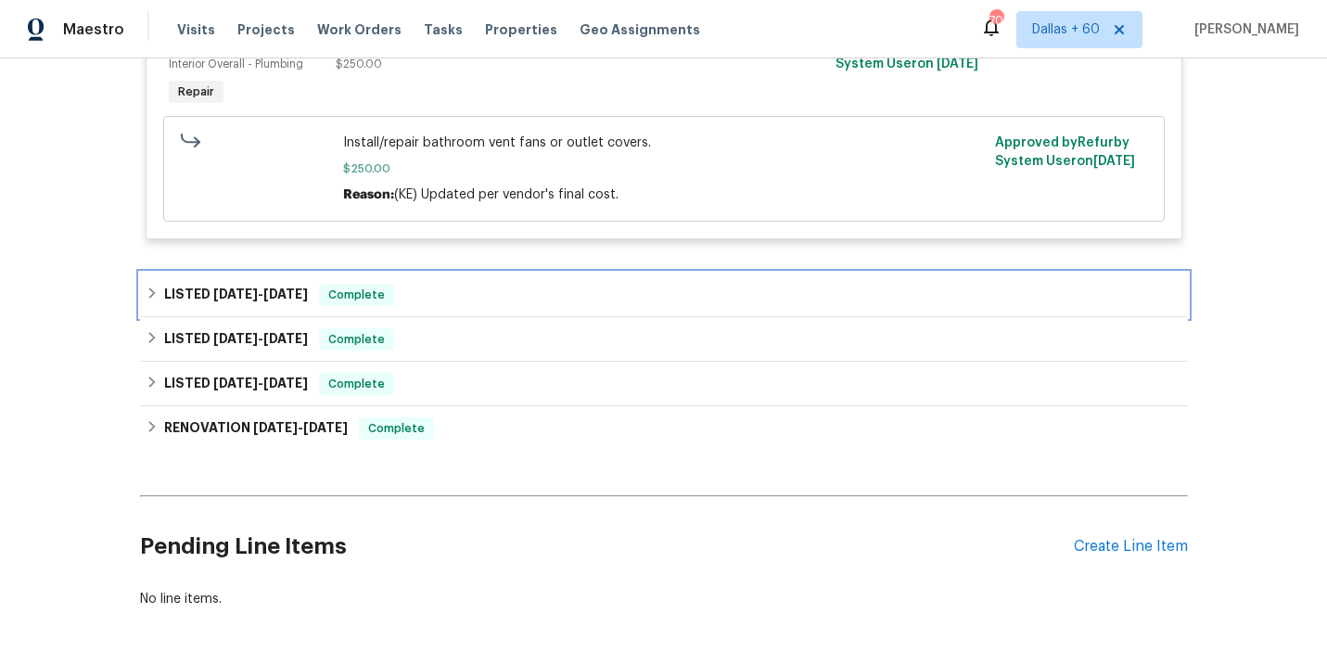
click at [485, 296] on div "LISTED [DATE] - [DATE] Complete" at bounding box center [664, 295] width 1036 height 22
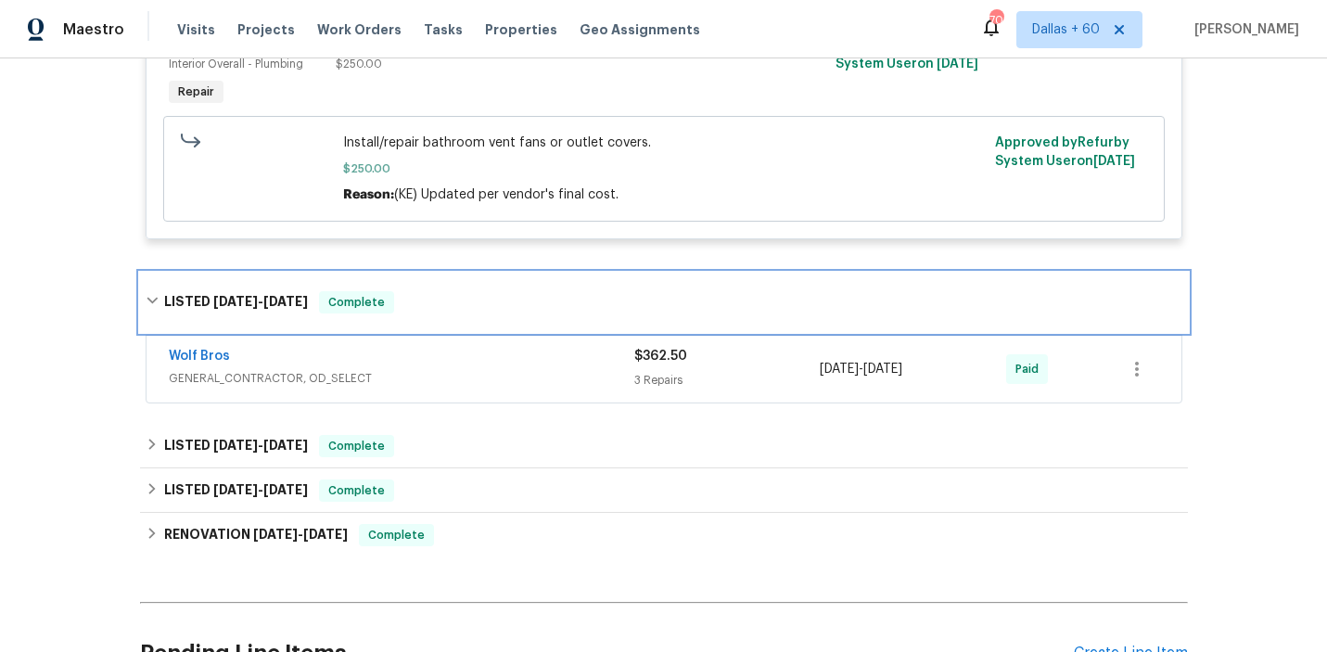
scroll to position [1020, 0]
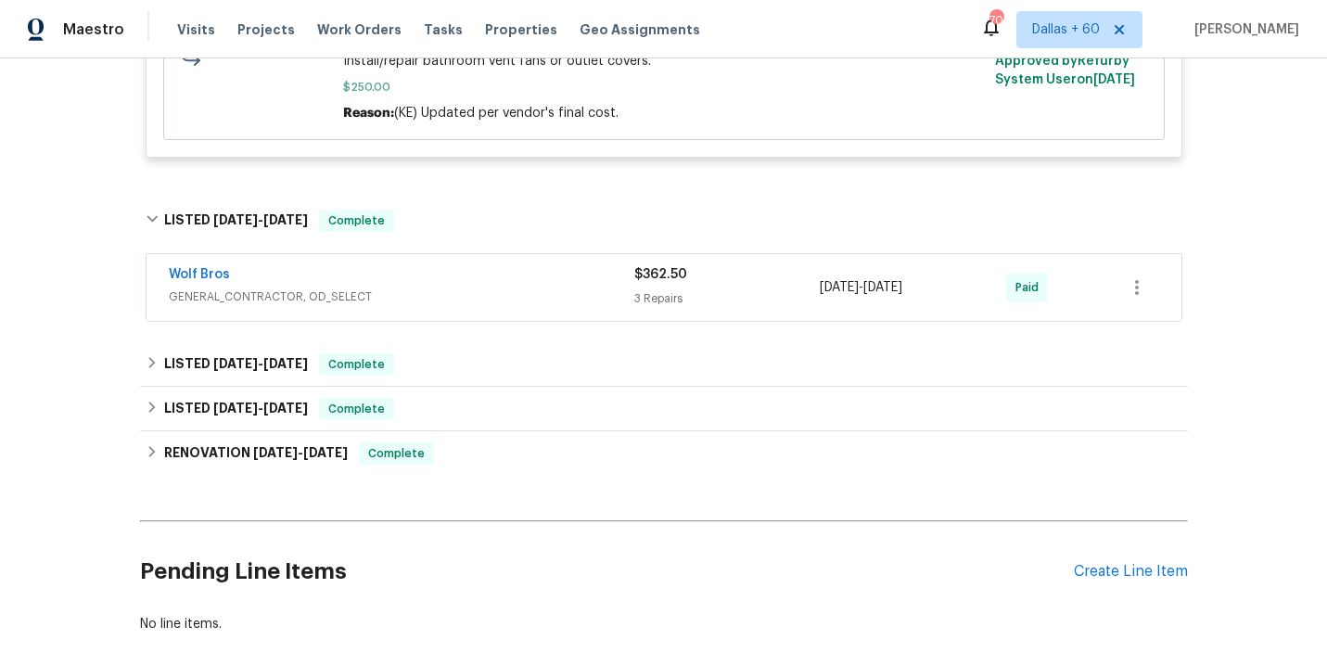
click at [485, 296] on span "GENERAL_CONTRACTOR, OD_SELECT" at bounding box center [401, 296] width 465 height 19
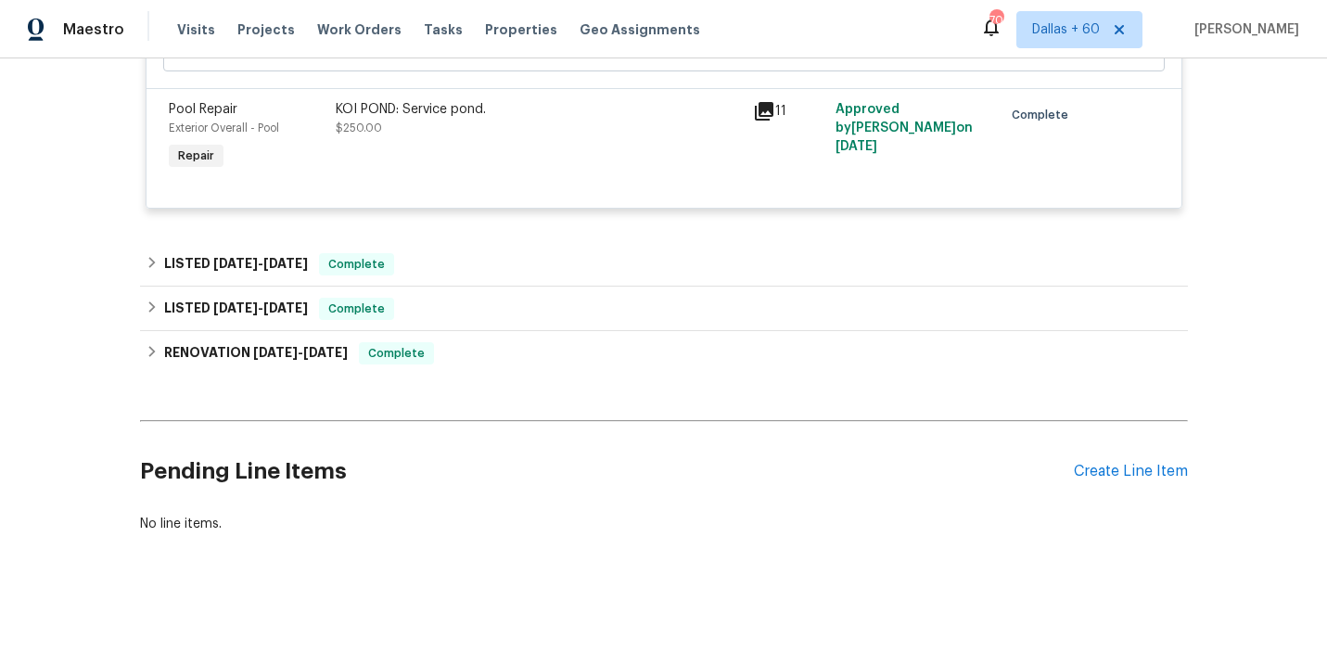
scroll to position [1632, 0]
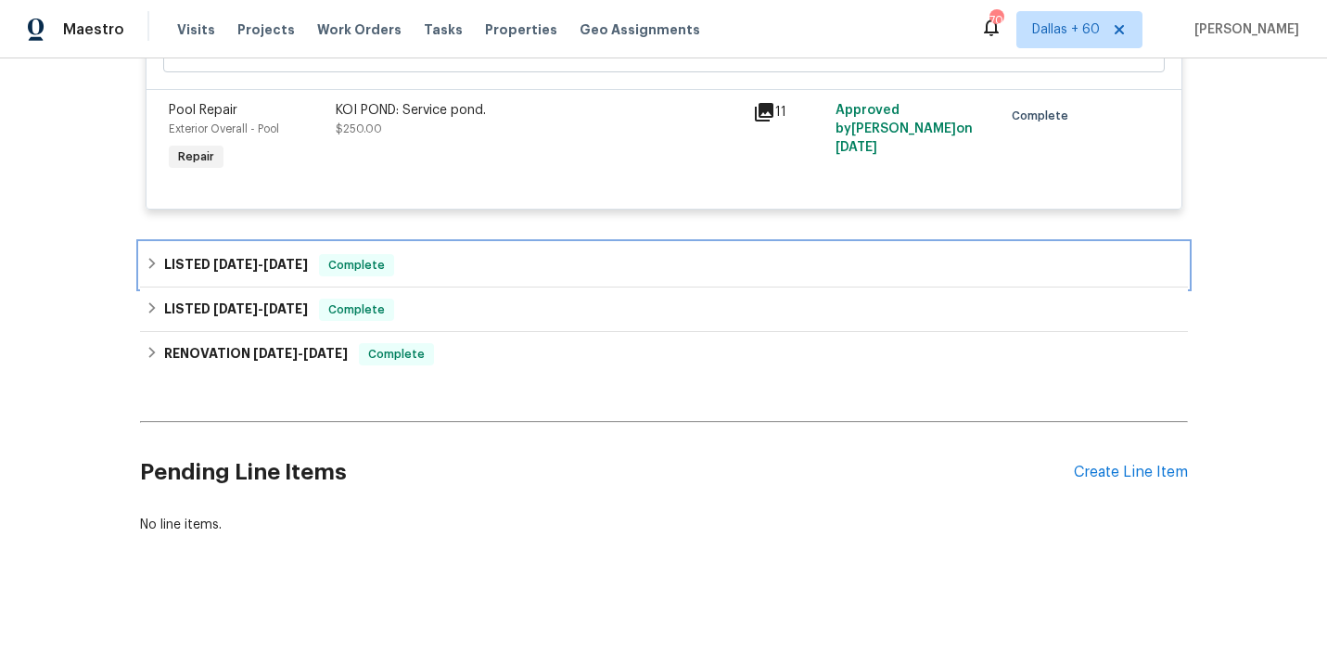
click at [521, 258] on div "LISTED [DATE] - [DATE] Complete" at bounding box center [664, 265] width 1036 height 22
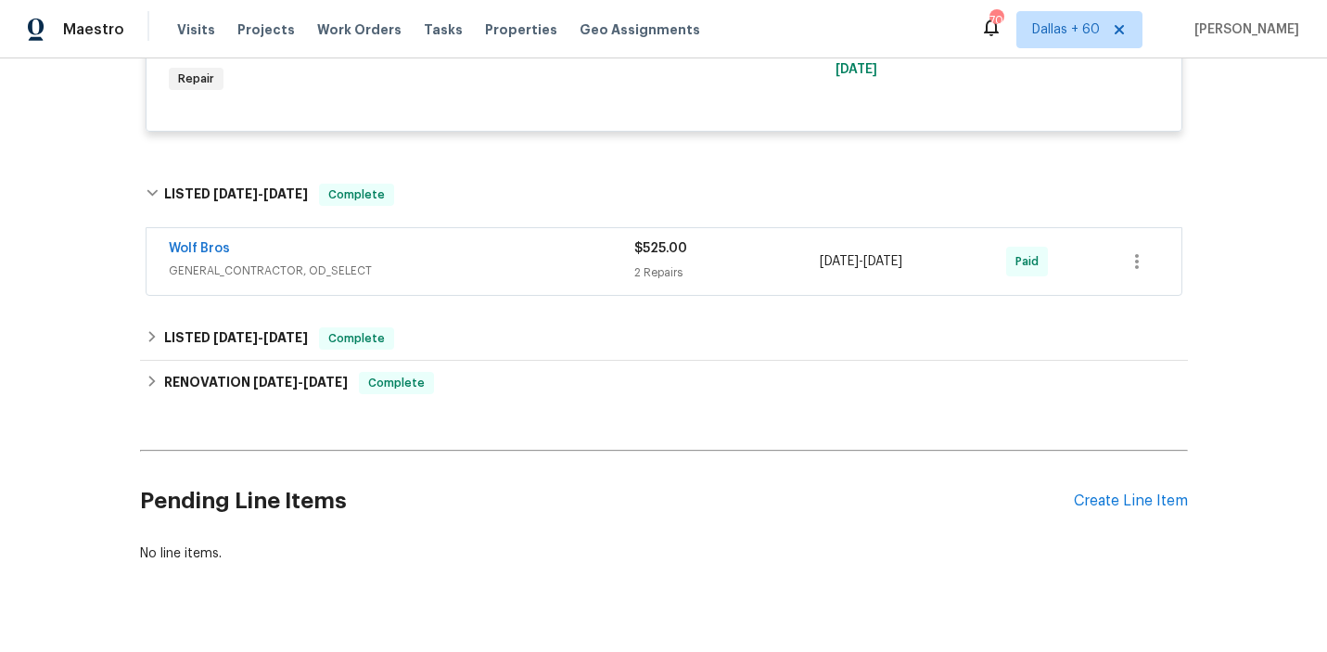
click at [521, 261] on span "GENERAL_CONTRACTOR, OD_SELECT" at bounding box center [401, 270] width 465 height 19
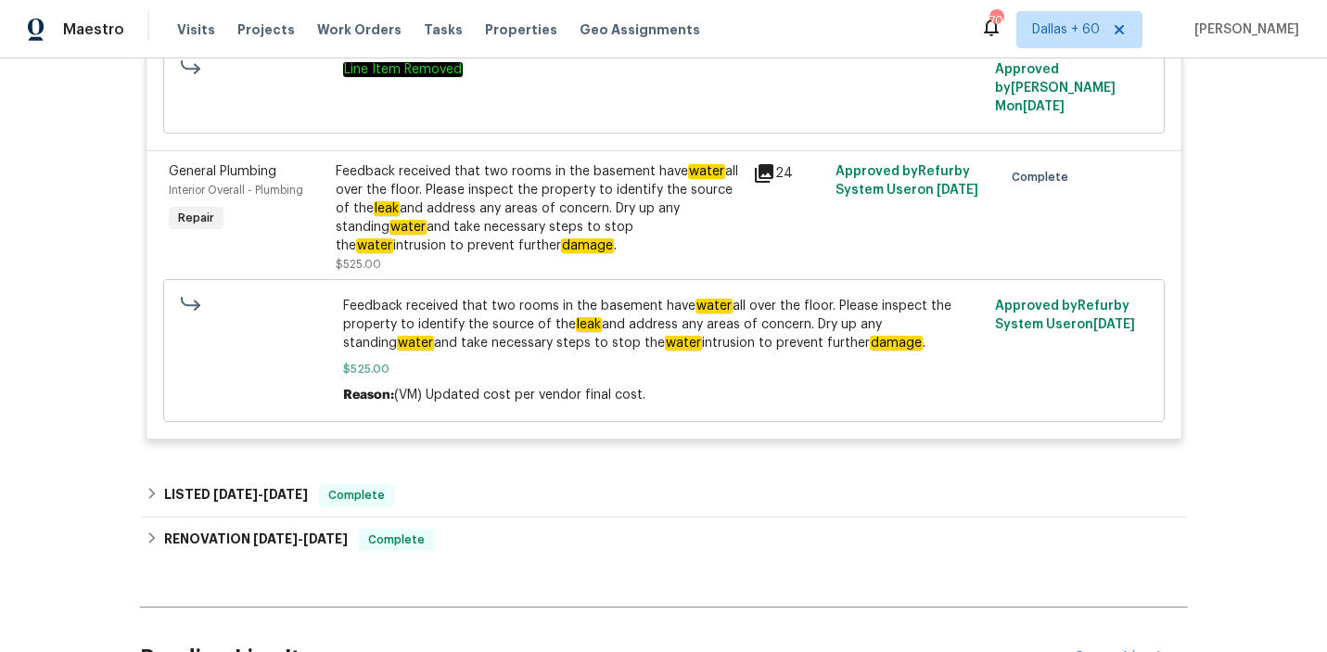
scroll to position [2104, 0]
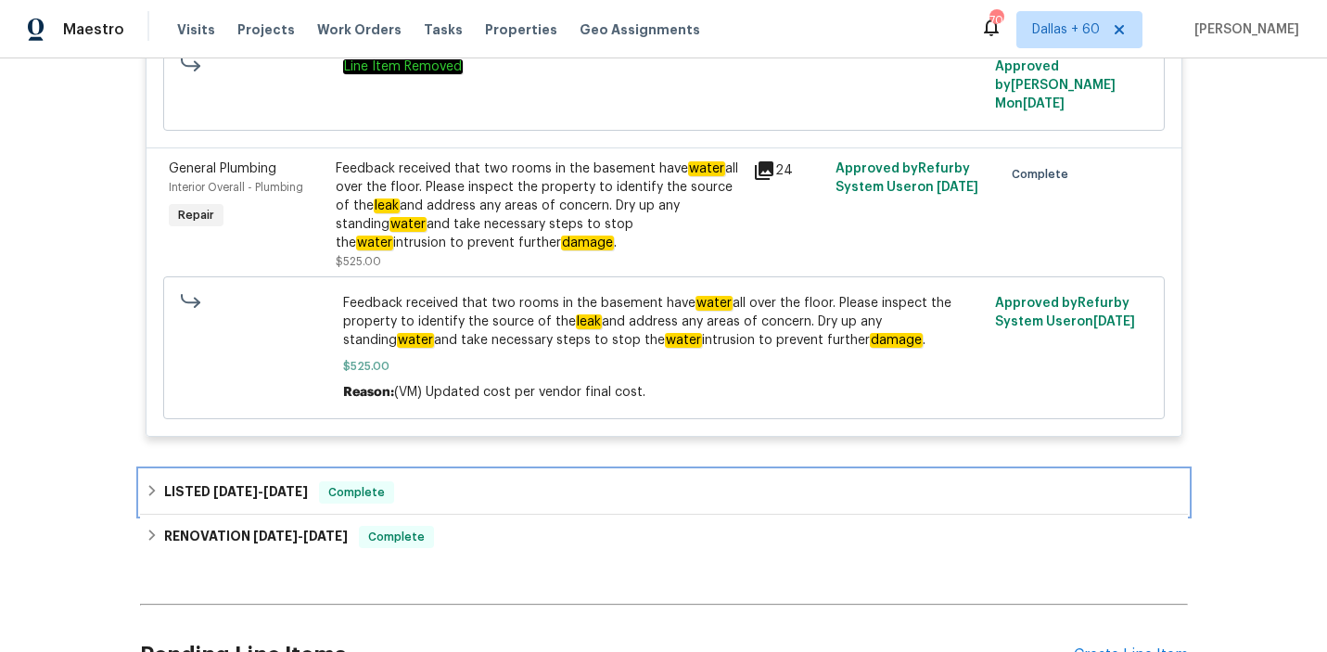
click at [479, 481] on div "LISTED [DATE] - [DATE] Complete" at bounding box center [664, 492] width 1036 height 22
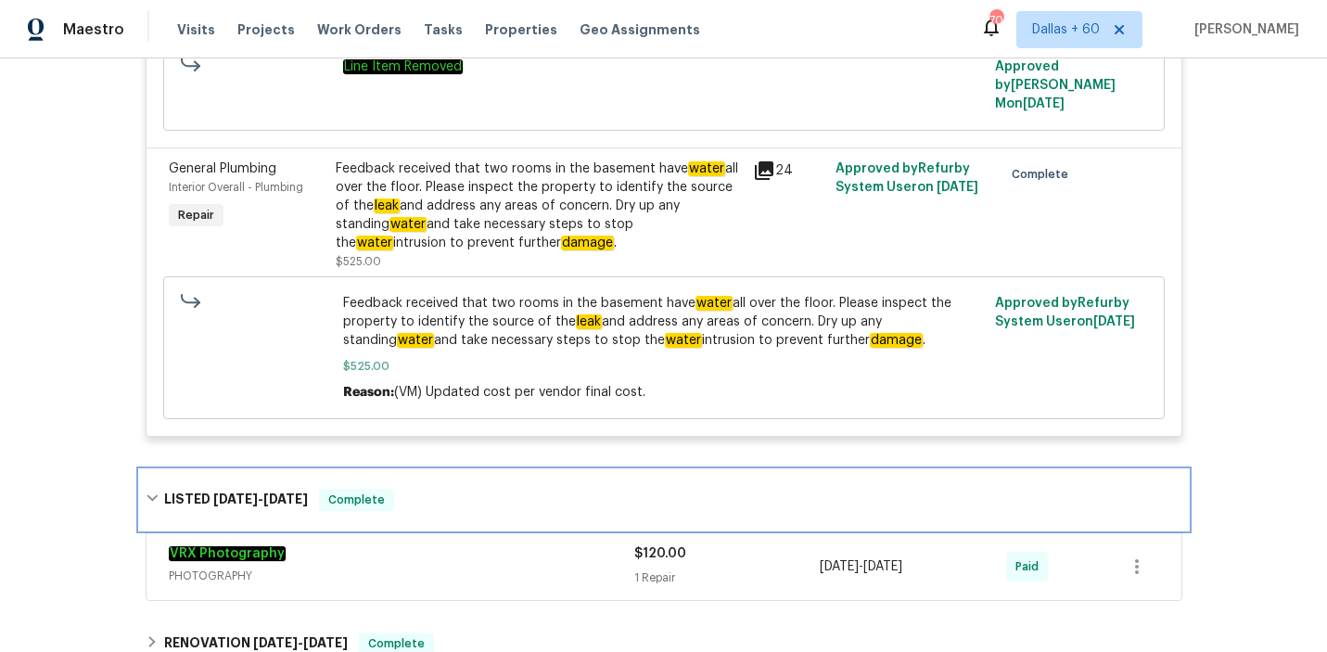
scroll to position [2191, 0]
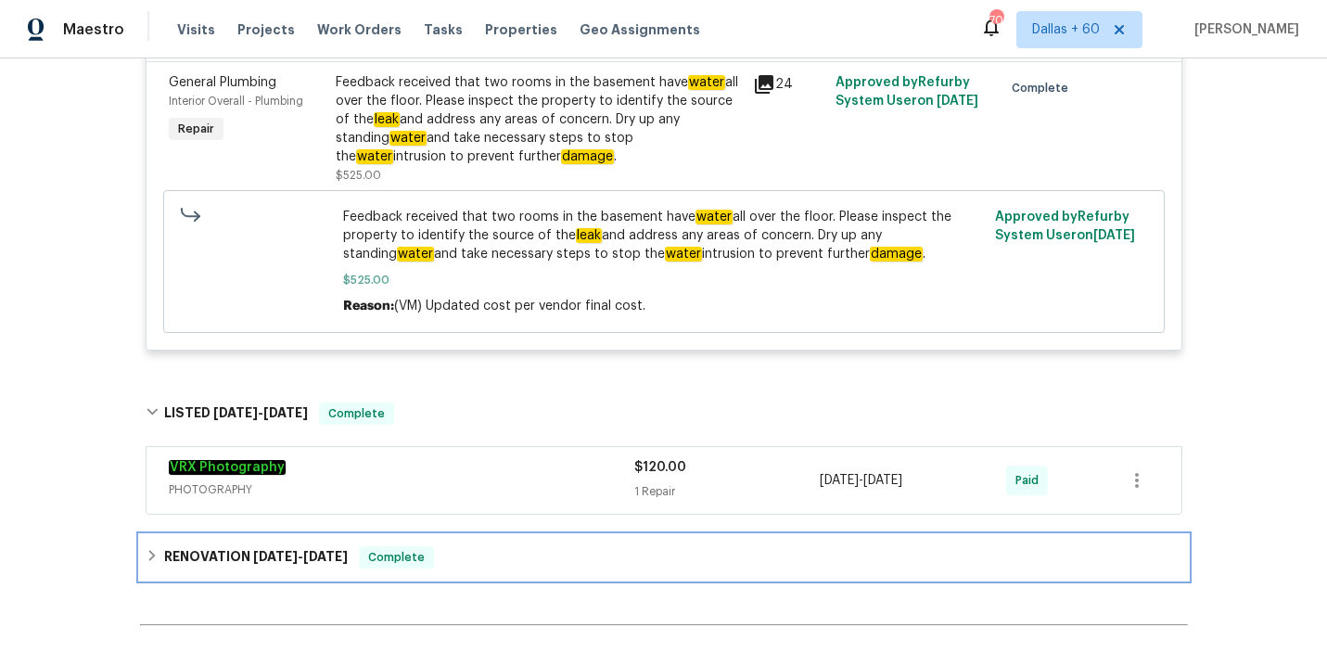
click at [502, 546] on div "RENOVATION [DATE] - [DATE] Complete" at bounding box center [664, 557] width 1036 height 22
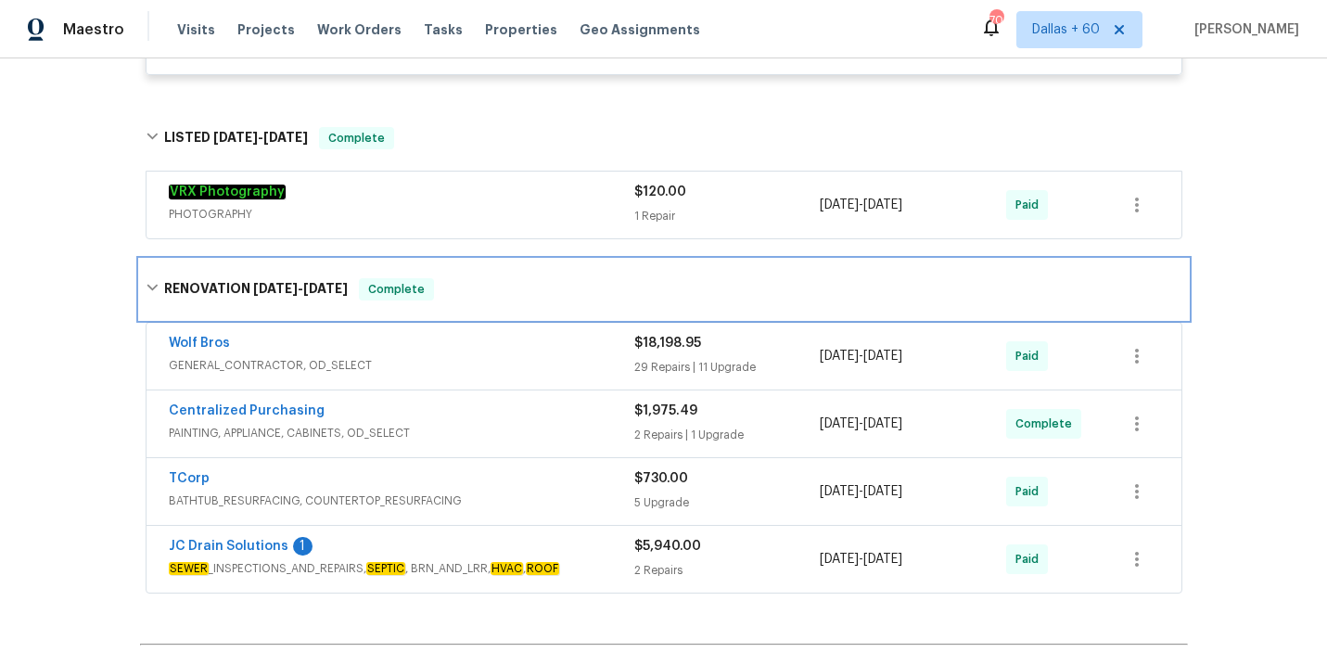
scroll to position [2481, 0]
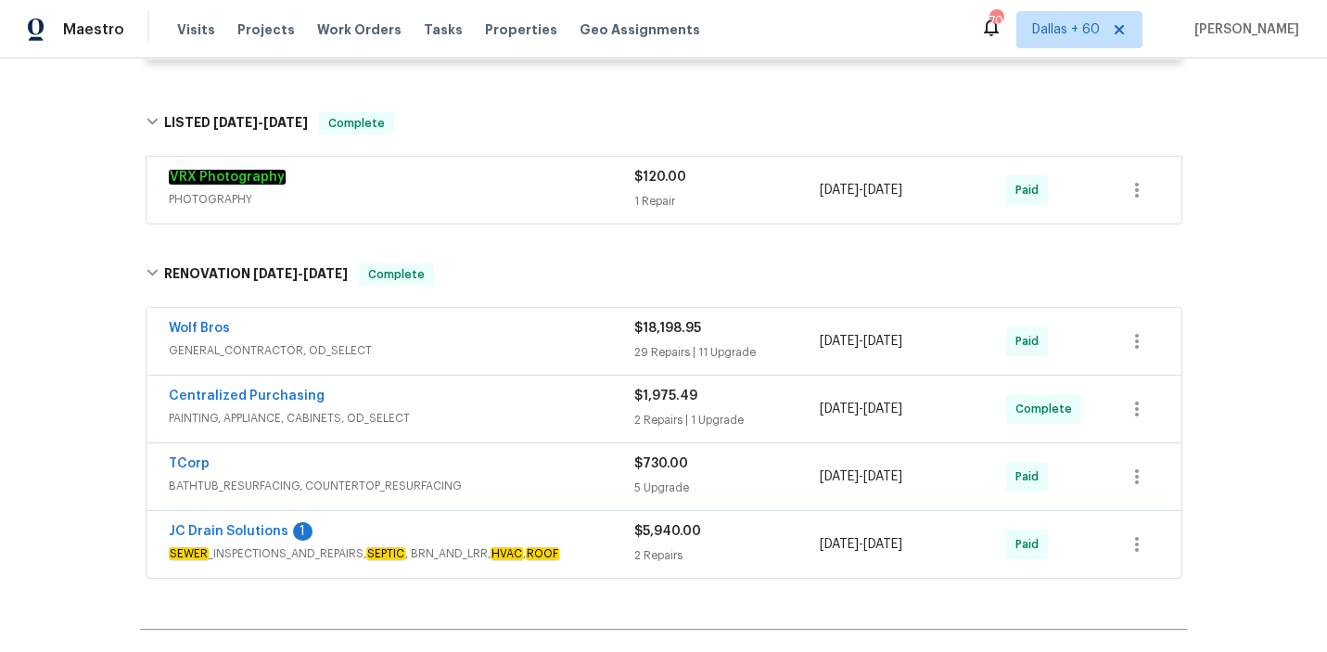
click at [568, 522] on div "JC Drain Solutions 1" at bounding box center [401, 533] width 465 height 22
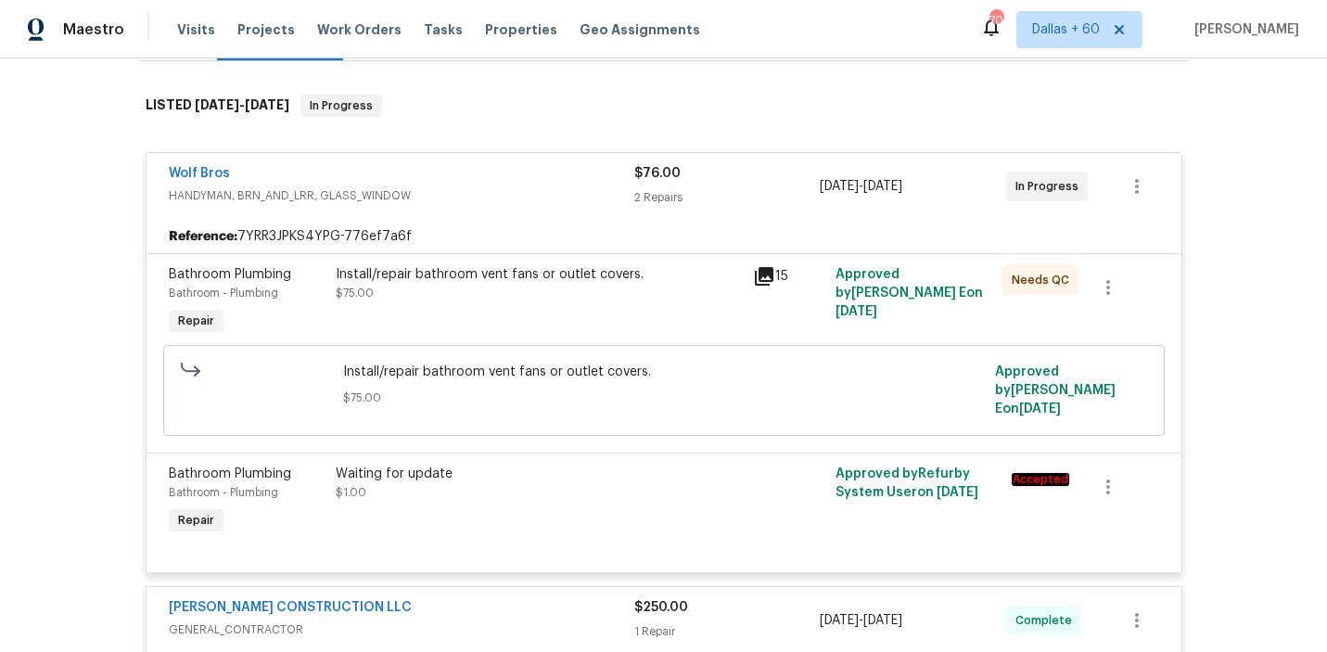
scroll to position [279, 0]
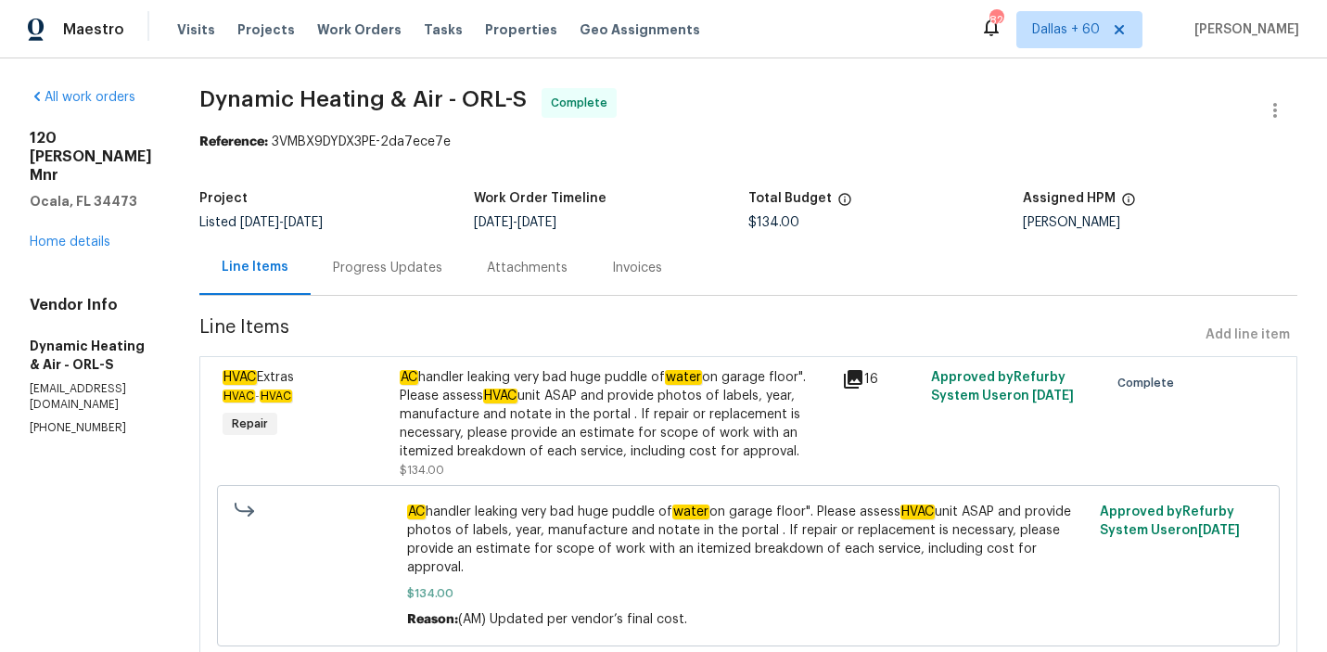
click at [440, 260] on div "Progress Updates" at bounding box center [387, 268] width 109 height 19
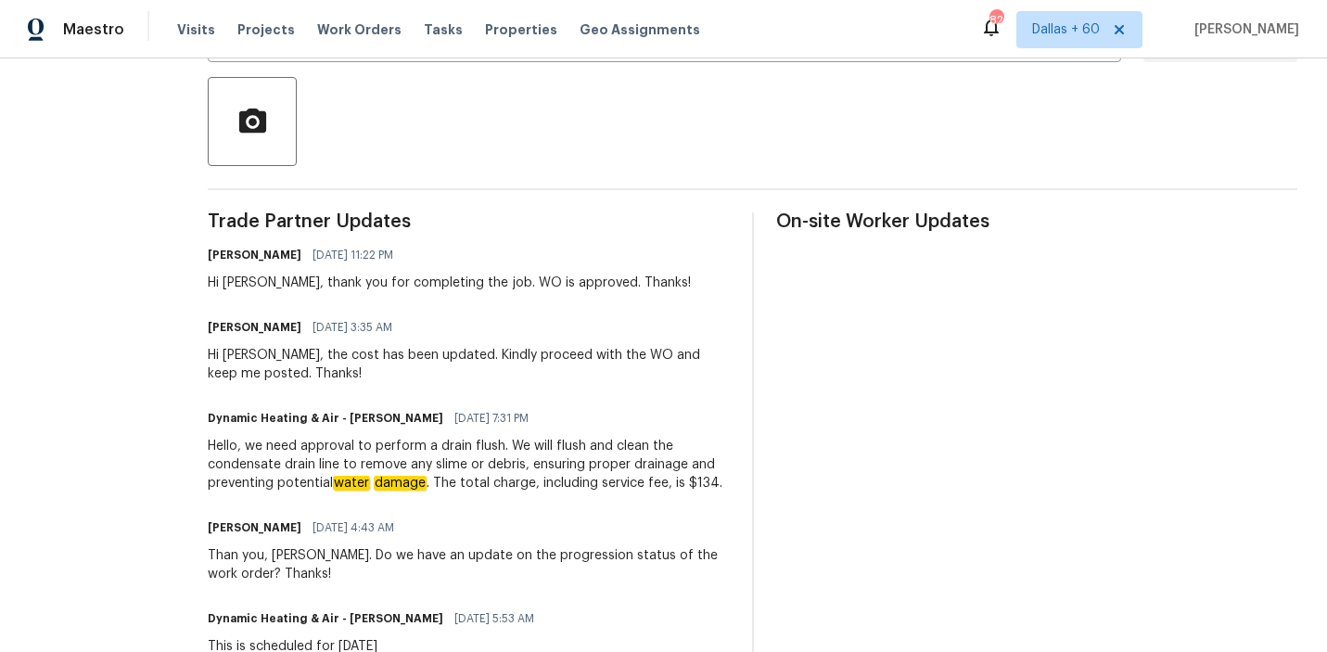
scroll to position [414, 0]
